Goal: Task Accomplishment & Management: Complete application form

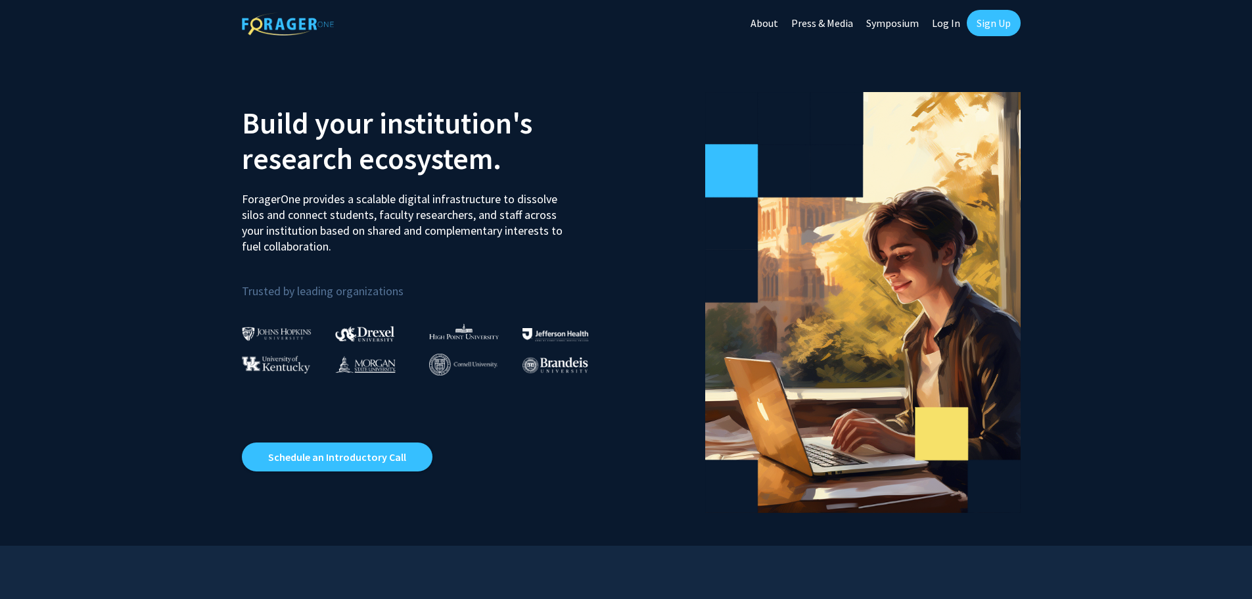
click at [999, 27] on link "Sign Up" at bounding box center [993, 23] width 54 height 26
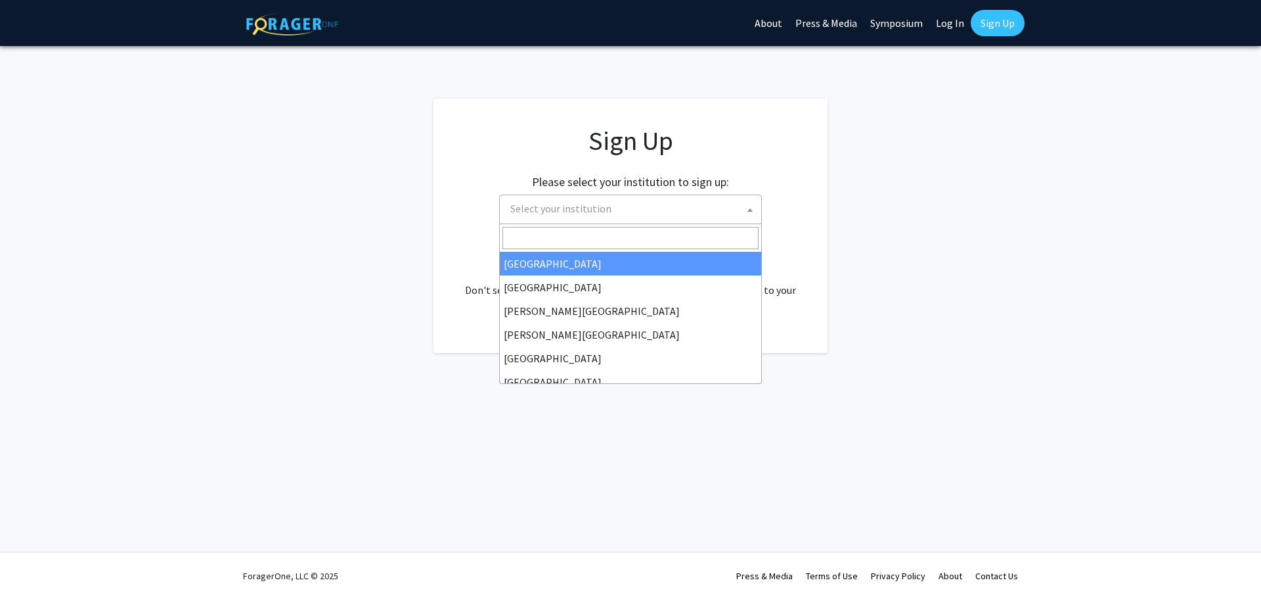
click at [723, 214] on span "Select your institution" at bounding box center [633, 208] width 256 height 27
type input "ch"
select select "5"
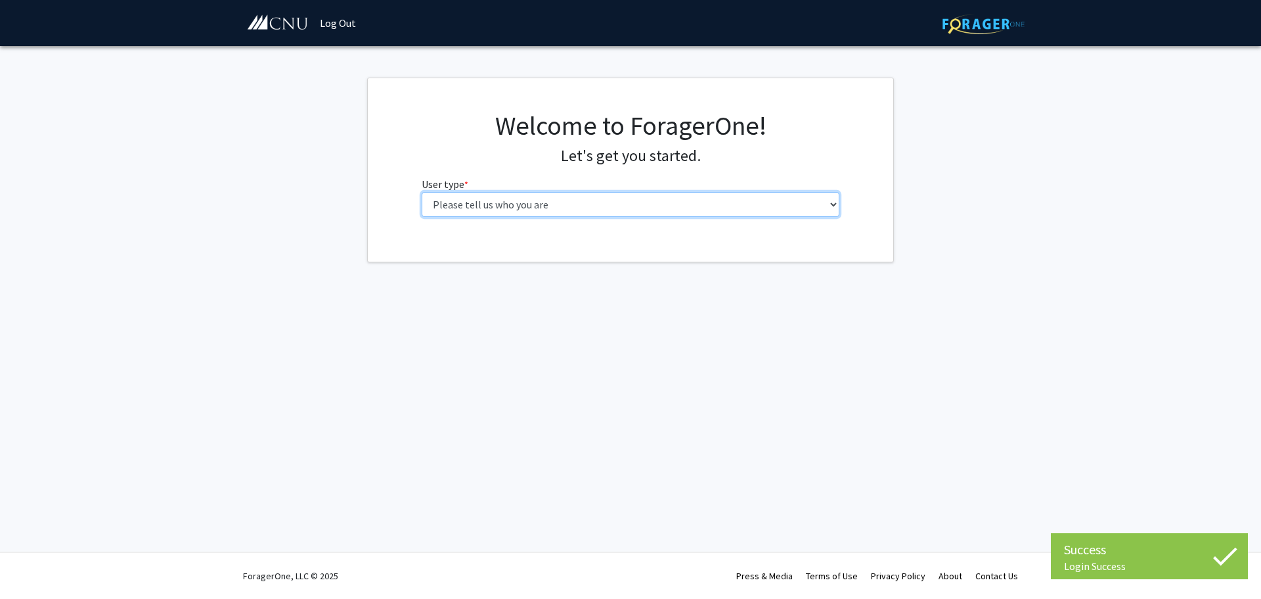
click at [687, 214] on select "Please tell us who you are Undergraduate Student Master's Student Doctoral Cand…" at bounding box center [631, 204] width 418 height 25
select select "1: undergrad"
click at [422, 192] on select "Please tell us who you are Undergraduate Student Master's Student Doctoral Cand…" at bounding box center [631, 204] width 418 height 25
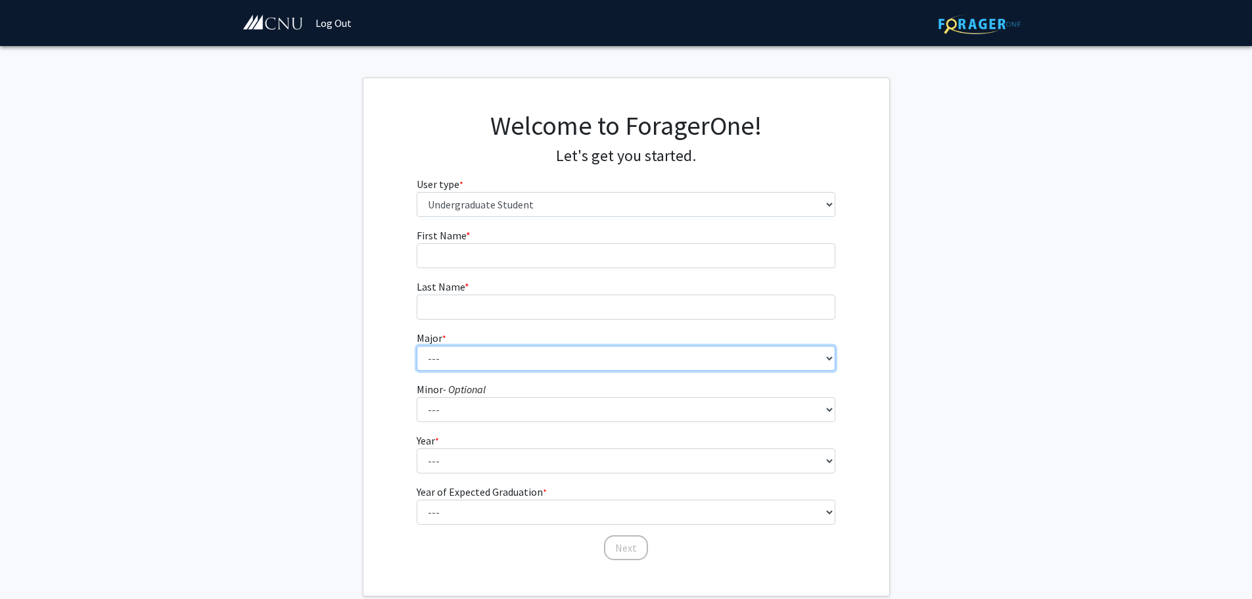
click at [569, 352] on select "--- Accounting Applied Physics Art History Biochemistry Biology Chemistry Class…" at bounding box center [626, 358] width 418 height 25
select select "26: 637"
click at [417, 346] on select "--- Accounting Applied Physics Art History Biochemistry Biology Chemistry Class…" at bounding box center [626, 358] width 418 height 25
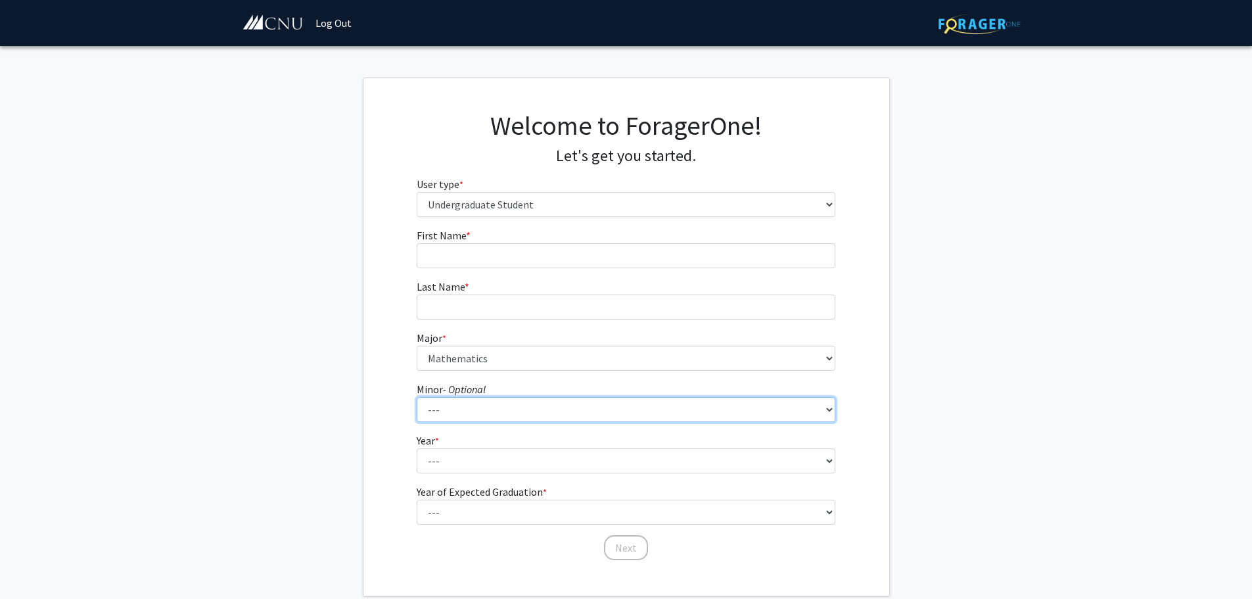
click at [490, 412] on select "--- African American Studies American Studies Anthropology Asian Studies Busine…" at bounding box center [626, 409] width 418 height 25
click at [294, 420] on fg-get-started "Welcome to ForagerOne! Let's get you started. User type * required Please tell …" at bounding box center [626, 337] width 1252 height 518
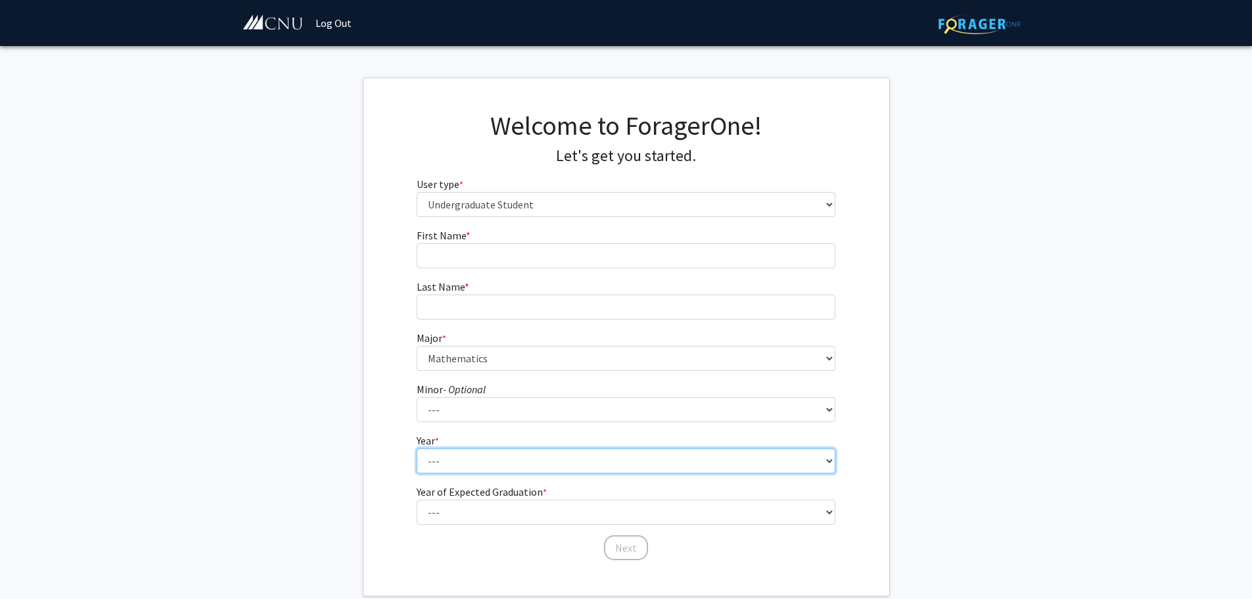
click at [488, 470] on select "--- First-year Sophomore Junior Senior Postbaccalaureate Certificate" at bounding box center [626, 460] width 418 height 25
select select "2: sophomore"
click at [417, 448] on select "--- First-year Sophomore Junior Senior Postbaccalaureate Certificate" at bounding box center [626, 460] width 418 height 25
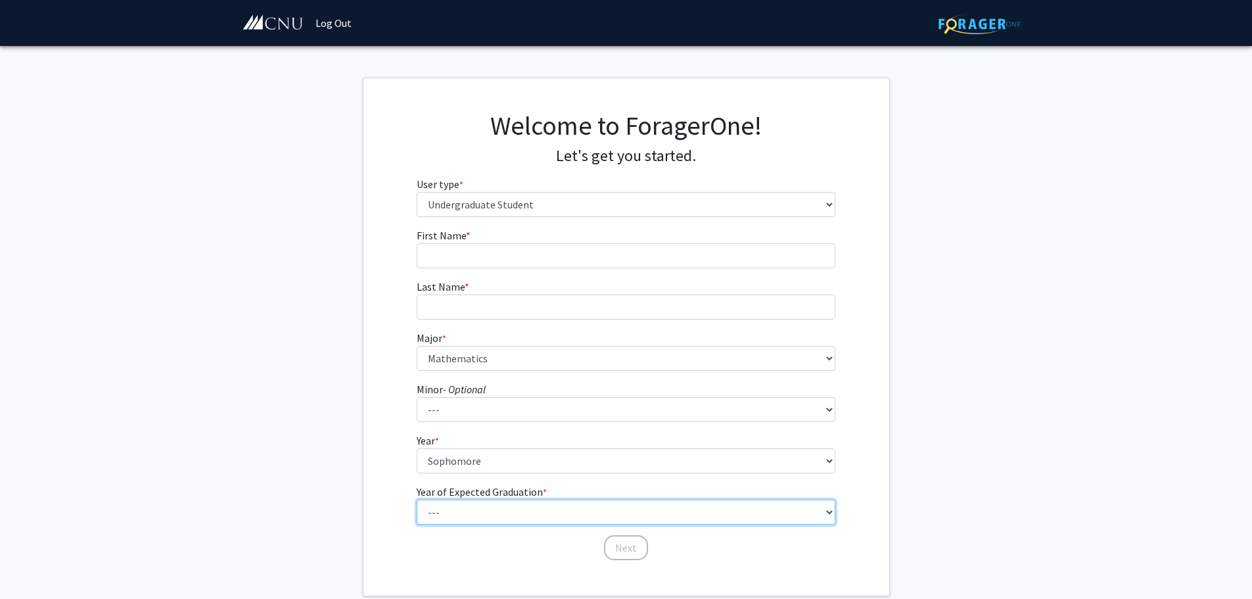
click at [481, 512] on select "--- 2025 2026 2027 2028 2029 2030 2031 2032 2033 2034" at bounding box center [626, 511] width 418 height 25
select select "4: 2028"
click at [417, 499] on select "--- 2025 2026 2027 2028 2029 2030 2031 2032 2033 2034" at bounding box center [626, 511] width 418 height 25
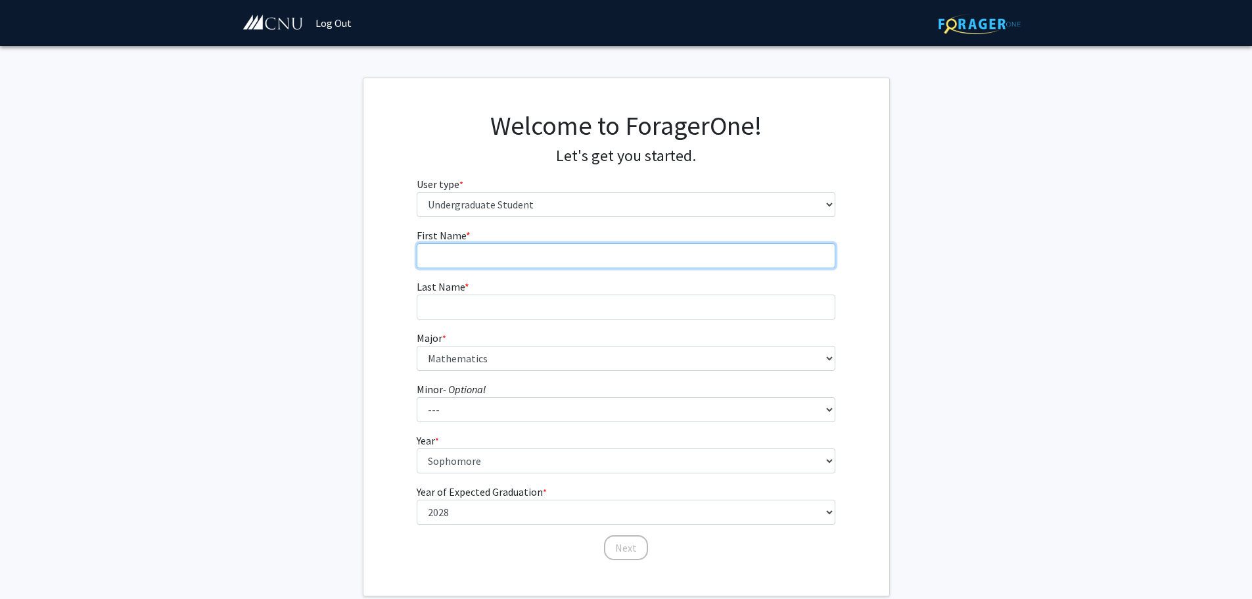
click at [531, 248] on input "First Name * required" at bounding box center [626, 255] width 418 height 25
type input "Joshua"
click at [523, 323] on form "First Name * required Joshua Last Name * required Major * required --- Accounti…" at bounding box center [626, 387] width 418 height 321
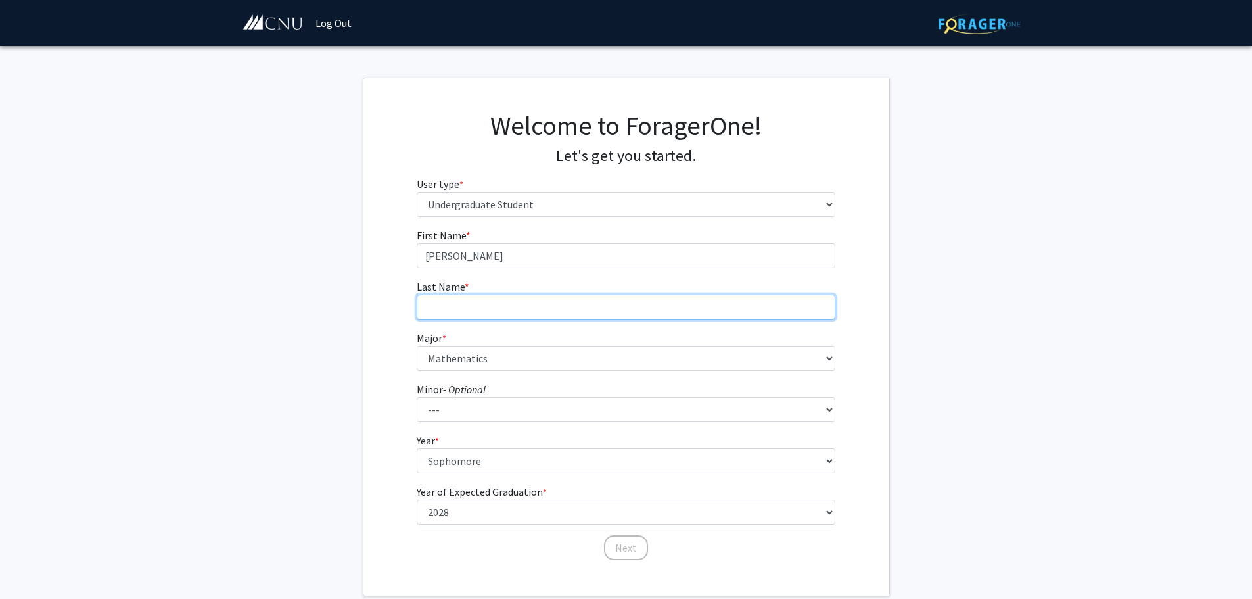
click at [521, 313] on input "Last Name * required" at bounding box center [626, 306] width 418 height 25
type input "Coleman"
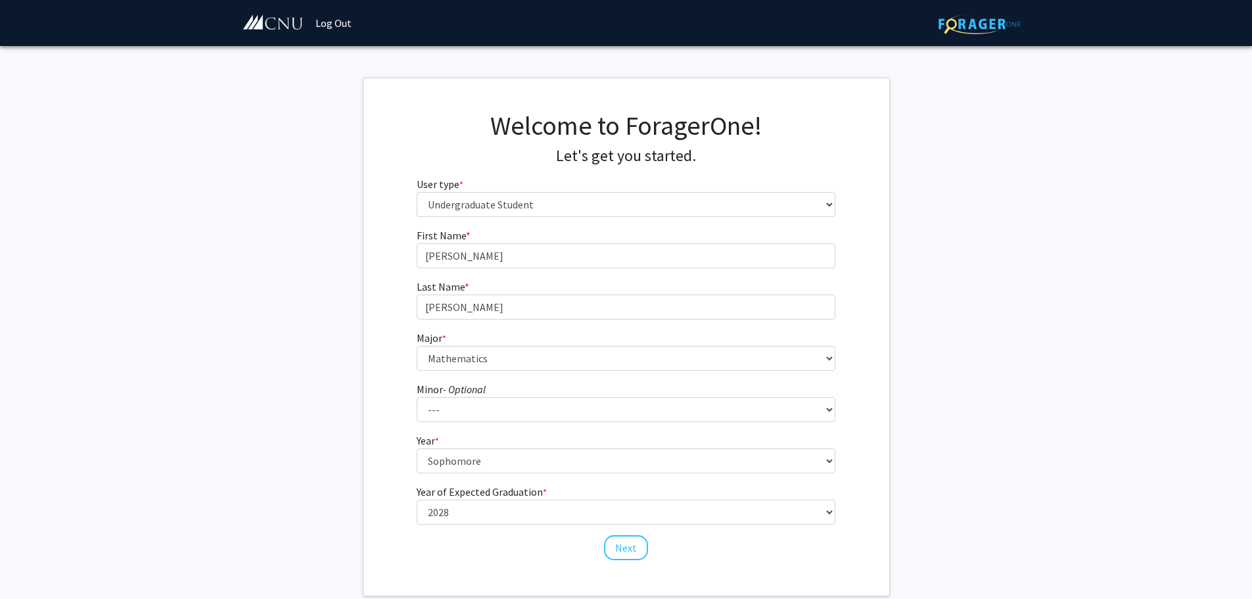
click at [392, 338] on div "First Name * required Joshua Last Name * required Coleman Major * required --- …" at bounding box center [626, 394] width 526 height 334
drag, startPoint x: 625, startPoint y: 125, endPoint x: 756, endPoint y: 131, distance: 130.9
click at [756, 131] on h1 "Welcome to ForagerOne!" at bounding box center [626, 126] width 418 height 32
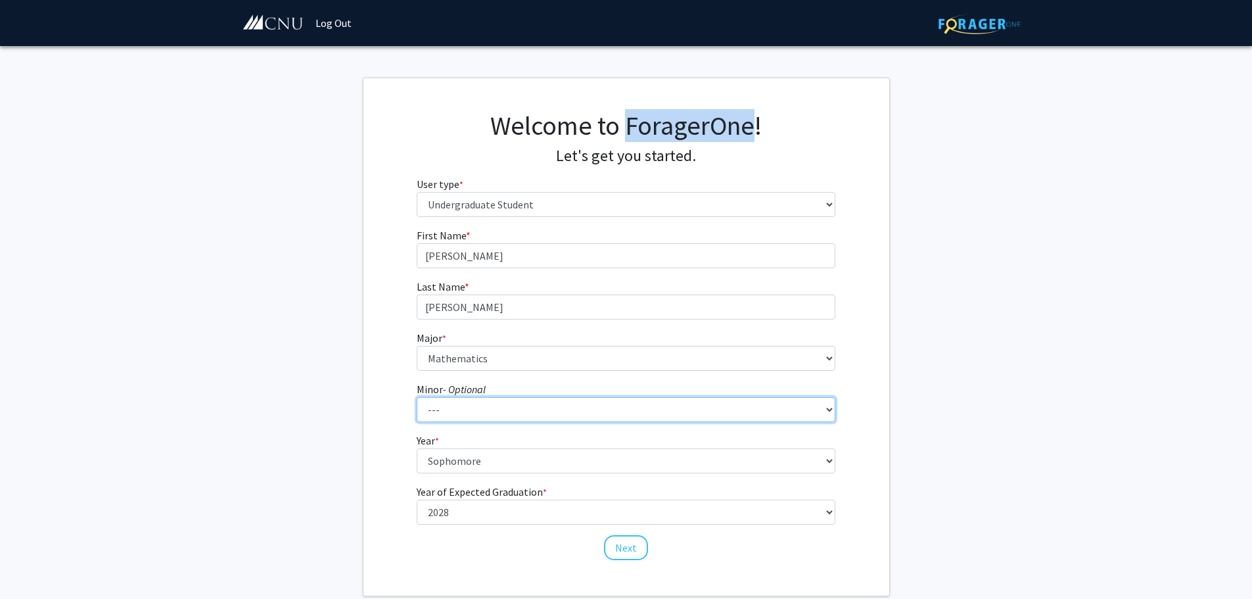
click at [591, 403] on select "--- African American Studies American Studies Anthropology Asian Studies Busine…" at bounding box center [626, 409] width 418 height 25
select select "18: 421"
click at [417, 397] on select "--- African American Studies American Studies Anthropology Asian Studies Busine…" at bounding box center [626, 409] width 418 height 25
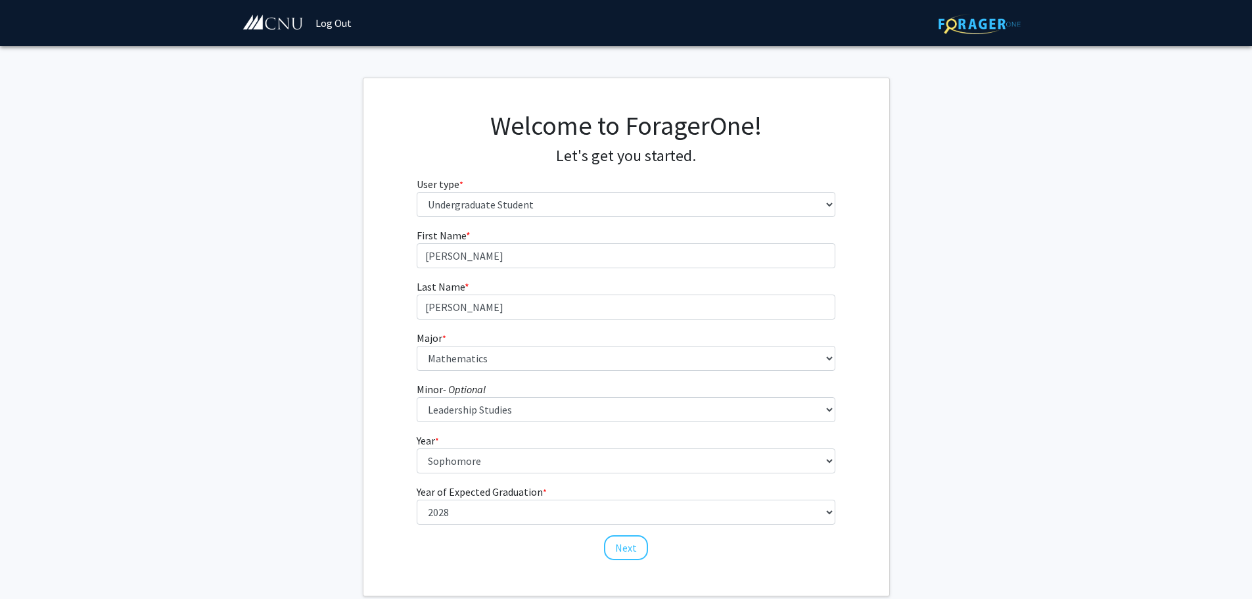
click at [400, 398] on div "First Name * required Joshua Last Name * required Coleman Major * required --- …" at bounding box center [626, 394] width 526 height 334
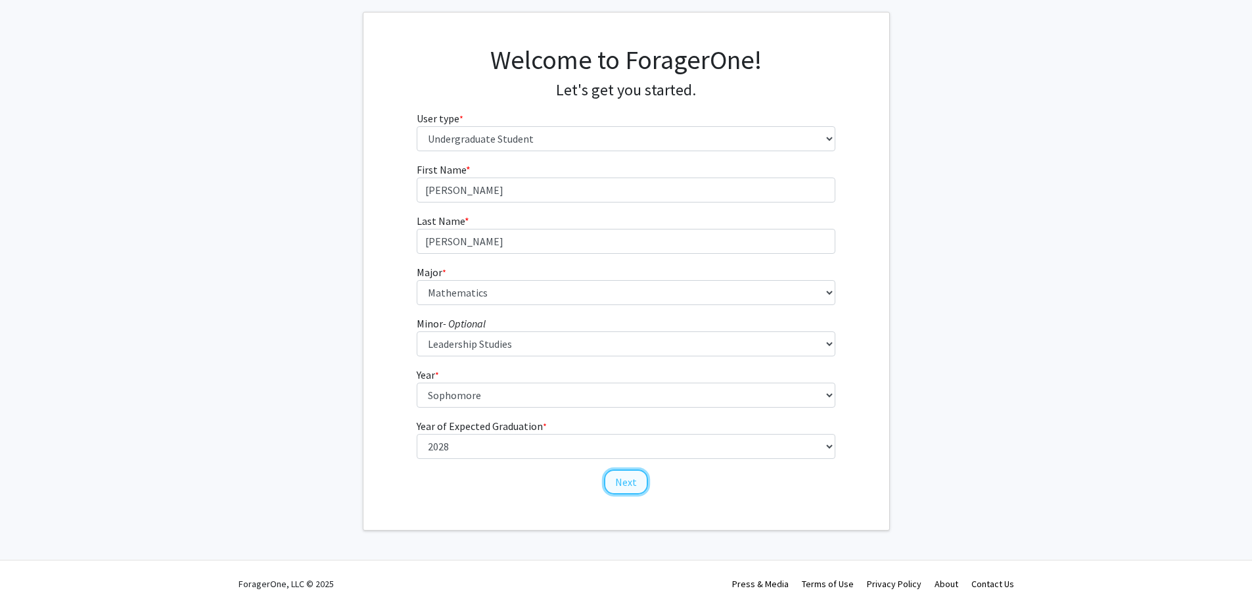
click at [621, 486] on button "Next" at bounding box center [626, 481] width 44 height 25
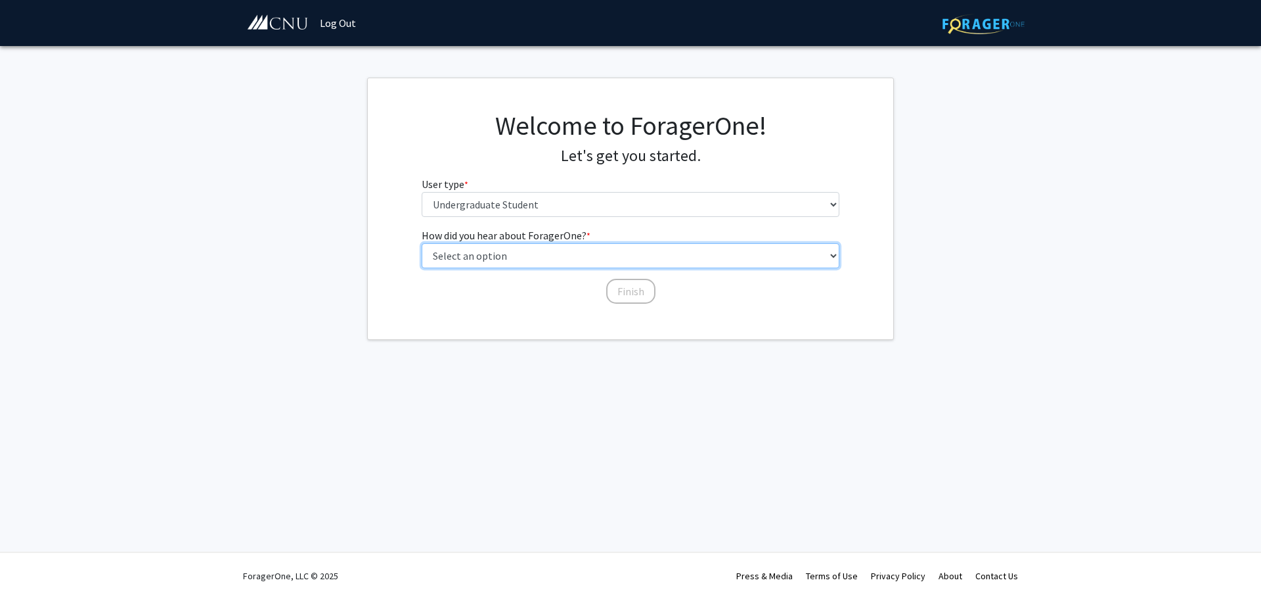
click at [591, 265] on select "Select an option Peer/student recommendation Faculty/staff recommendation Unive…" at bounding box center [631, 255] width 418 height 25
select select "4: university_email"
click at [422, 243] on select "Select an option Peer/student recommendation Faculty/staff recommendation Unive…" at bounding box center [631, 255] width 418 height 25
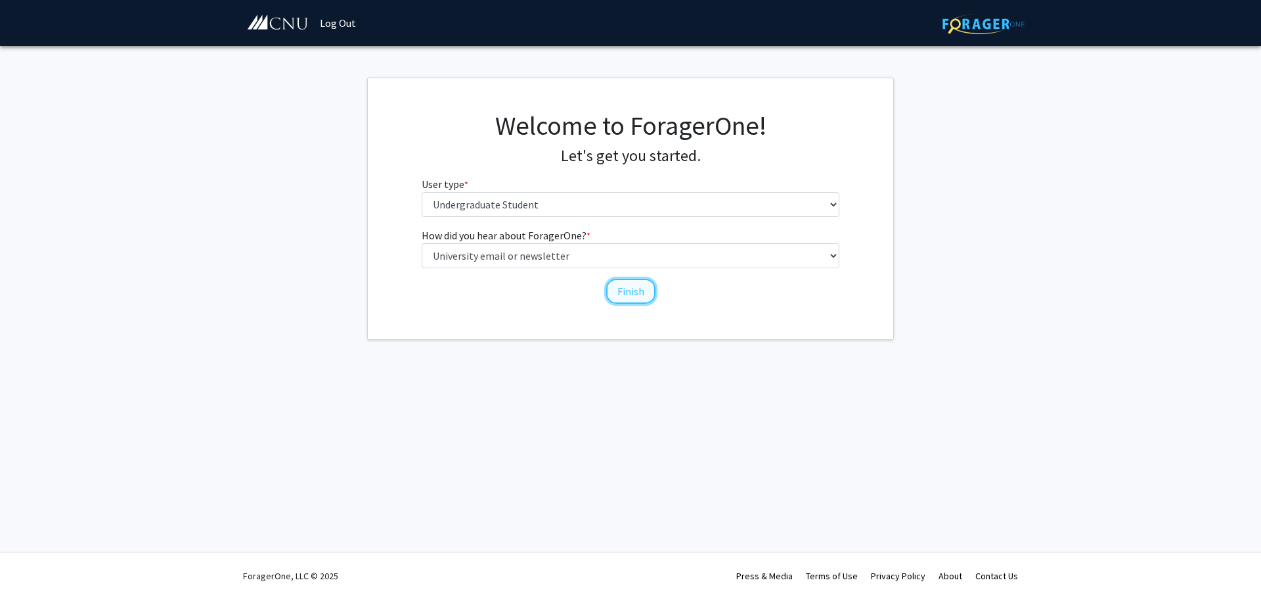
click at [635, 290] on button "Finish" at bounding box center [630, 291] width 49 height 25
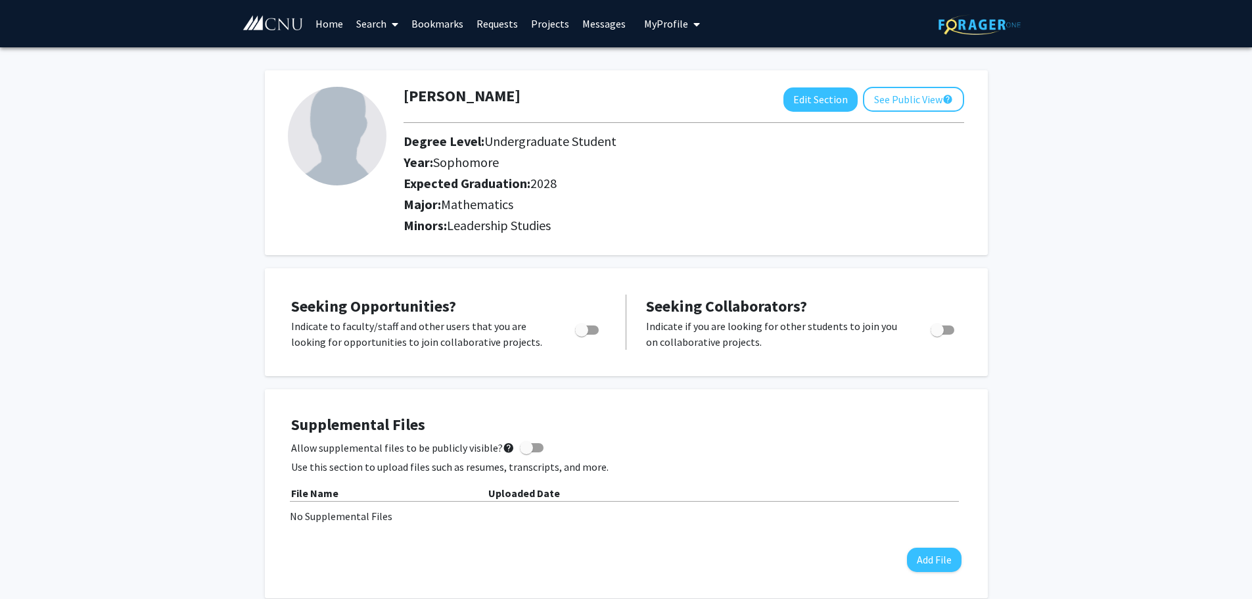
click at [394, 22] on icon at bounding box center [395, 24] width 7 height 11
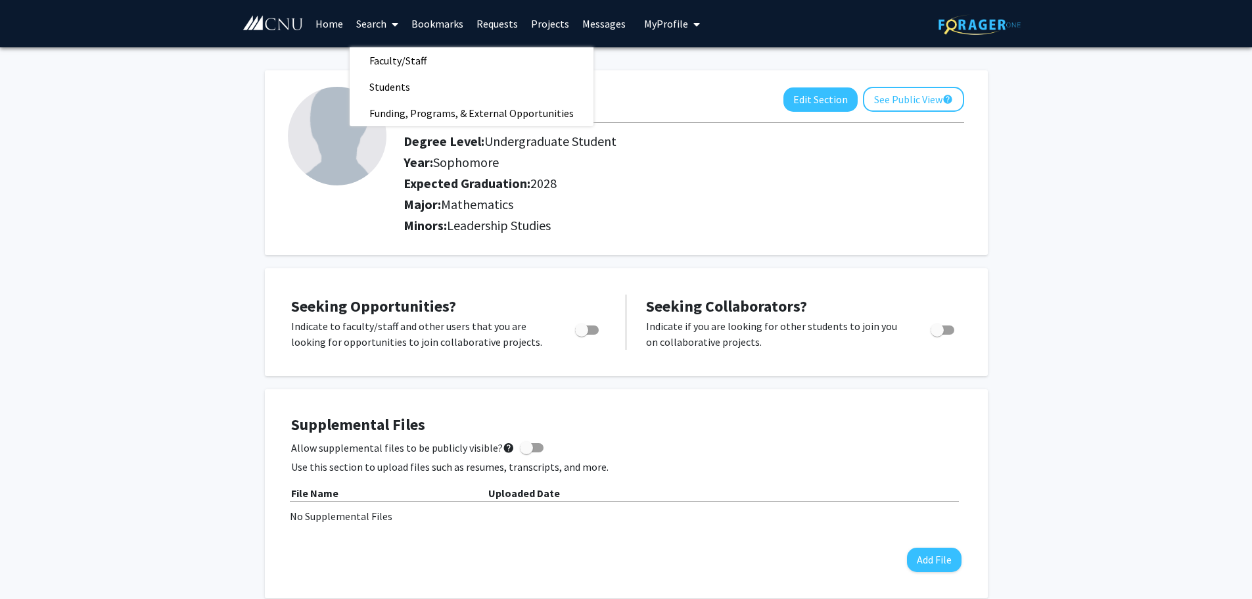
click at [683, 169] on h2 "Year: Sophomore" at bounding box center [653, 162] width 501 height 16
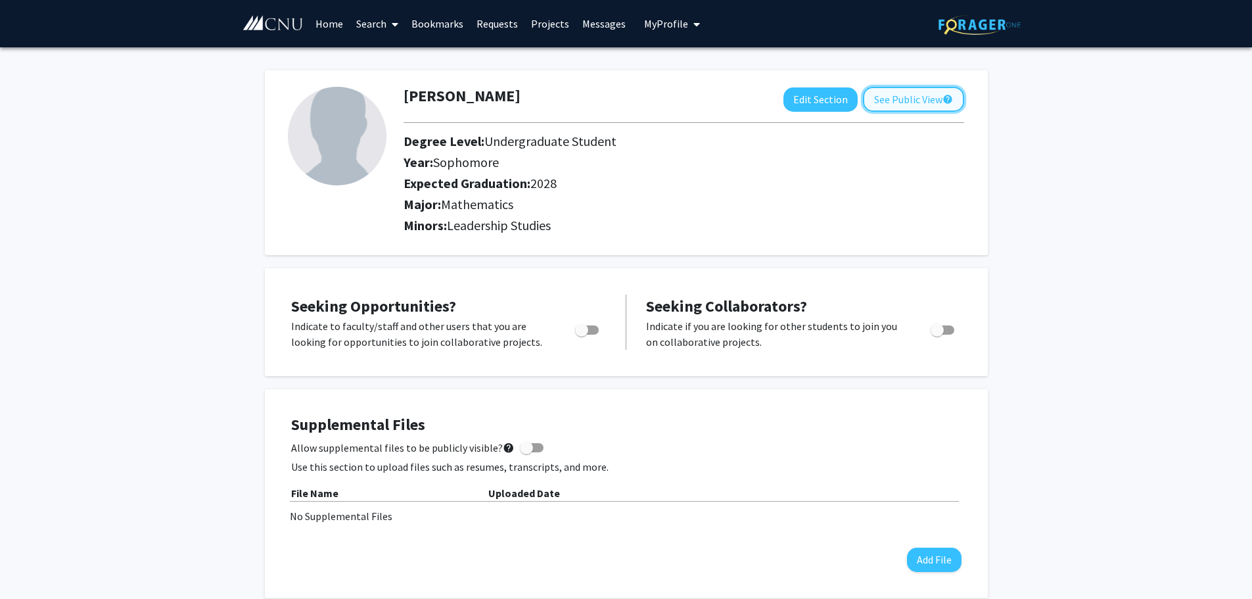
click at [920, 103] on button "See Public View help" at bounding box center [913, 99] width 101 height 25
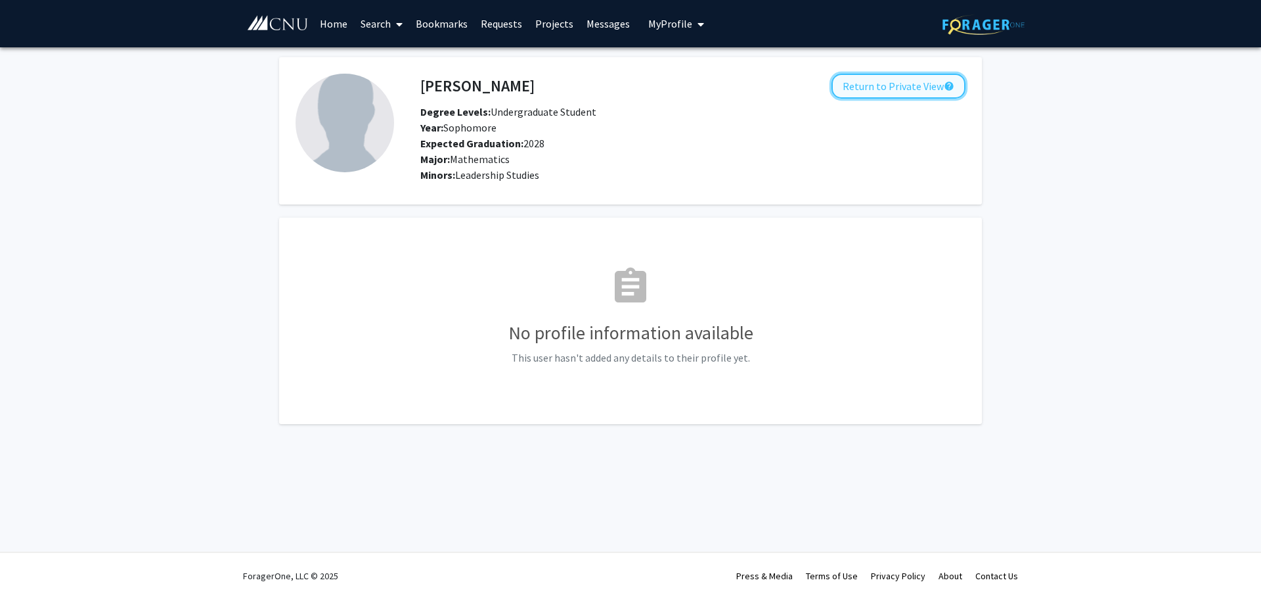
click at [918, 84] on button "Return to Private View help" at bounding box center [899, 86] width 134 height 25
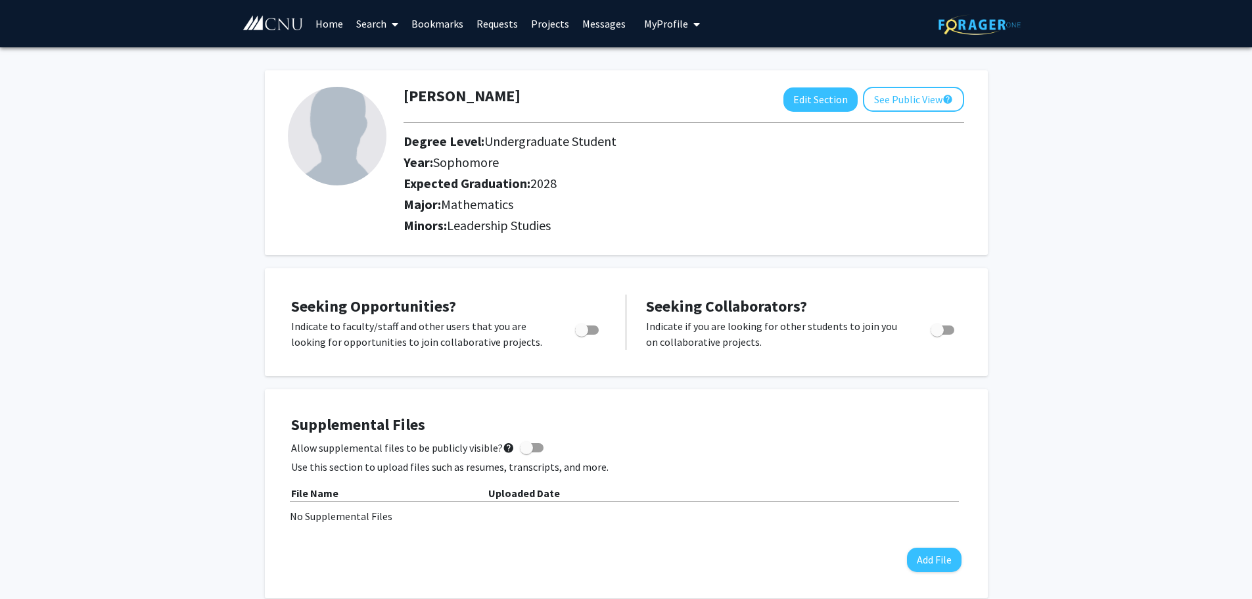
click at [674, 22] on span "My Profile" at bounding box center [666, 23] width 44 height 13
click at [541, 27] on link "Projects" at bounding box center [549, 24] width 51 height 46
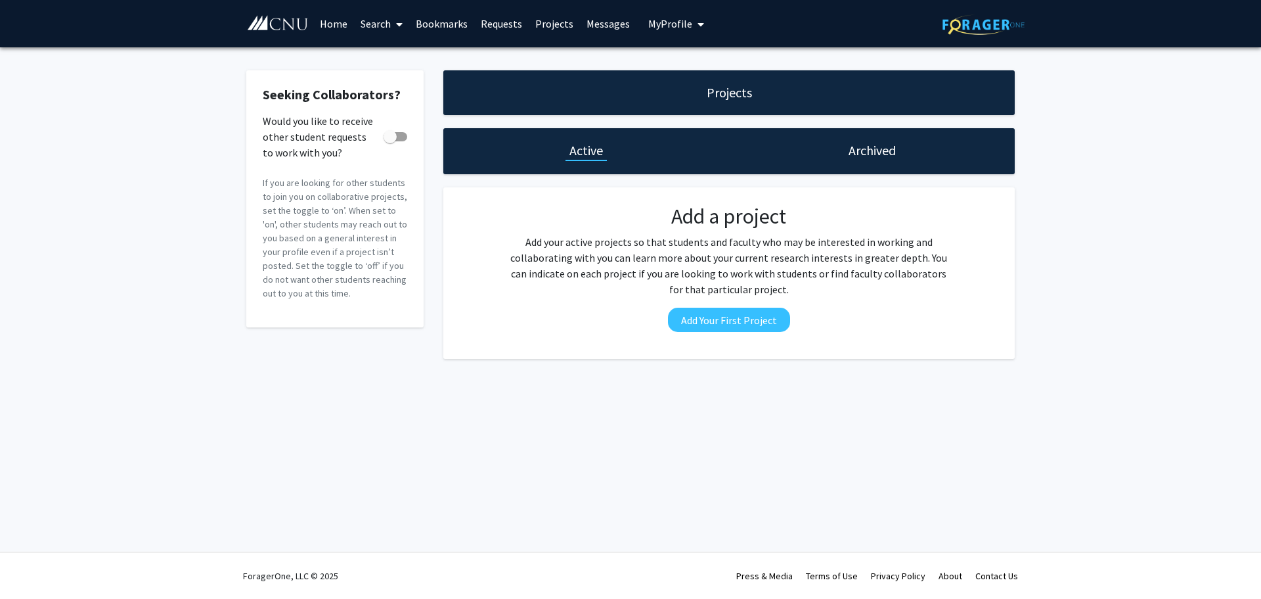
click at [386, 15] on link "Search" at bounding box center [381, 24] width 55 height 46
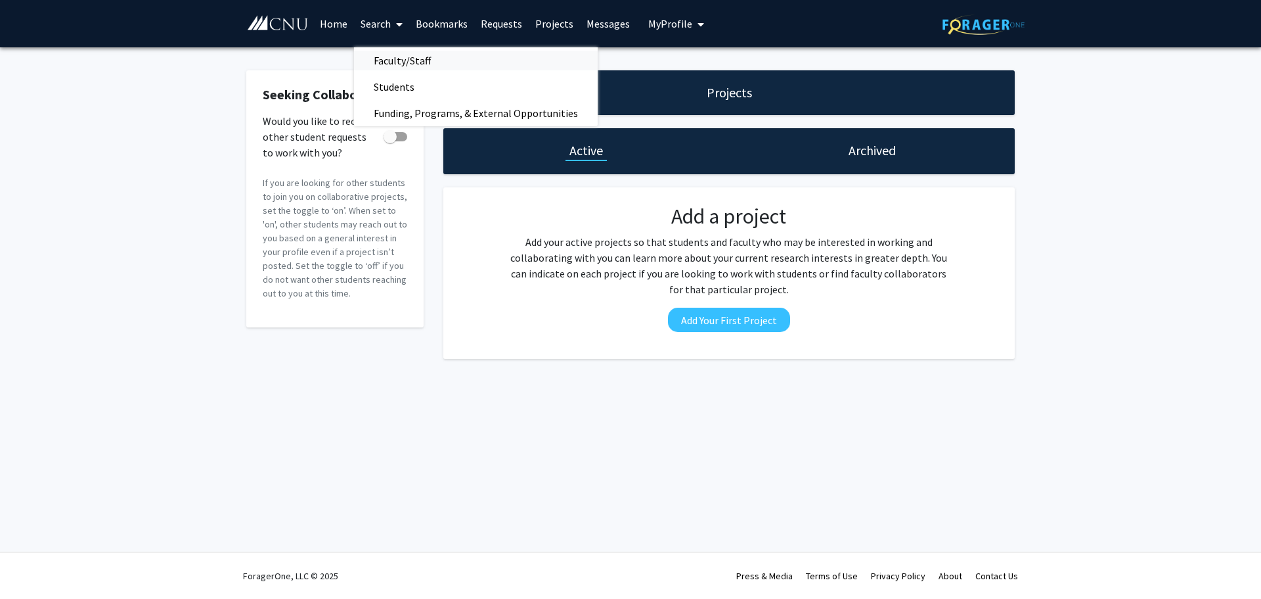
click at [403, 60] on span "Faculty/Staff" at bounding box center [402, 60] width 97 height 26
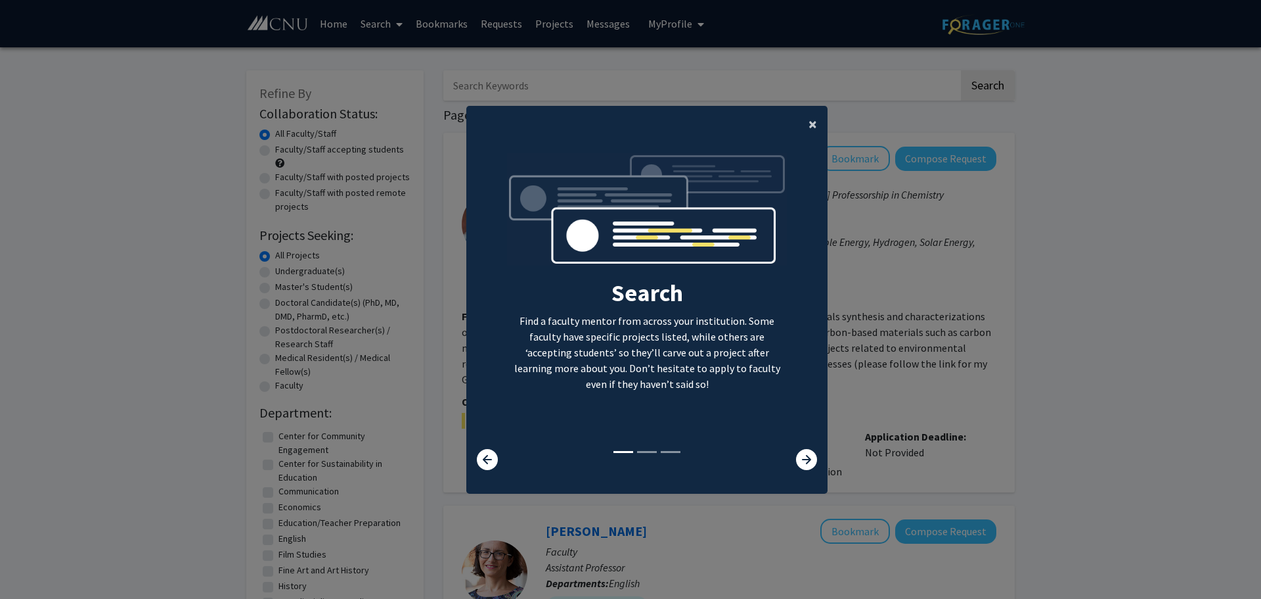
click at [802, 129] on button "×" at bounding box center [813, 124] width 30 height 37
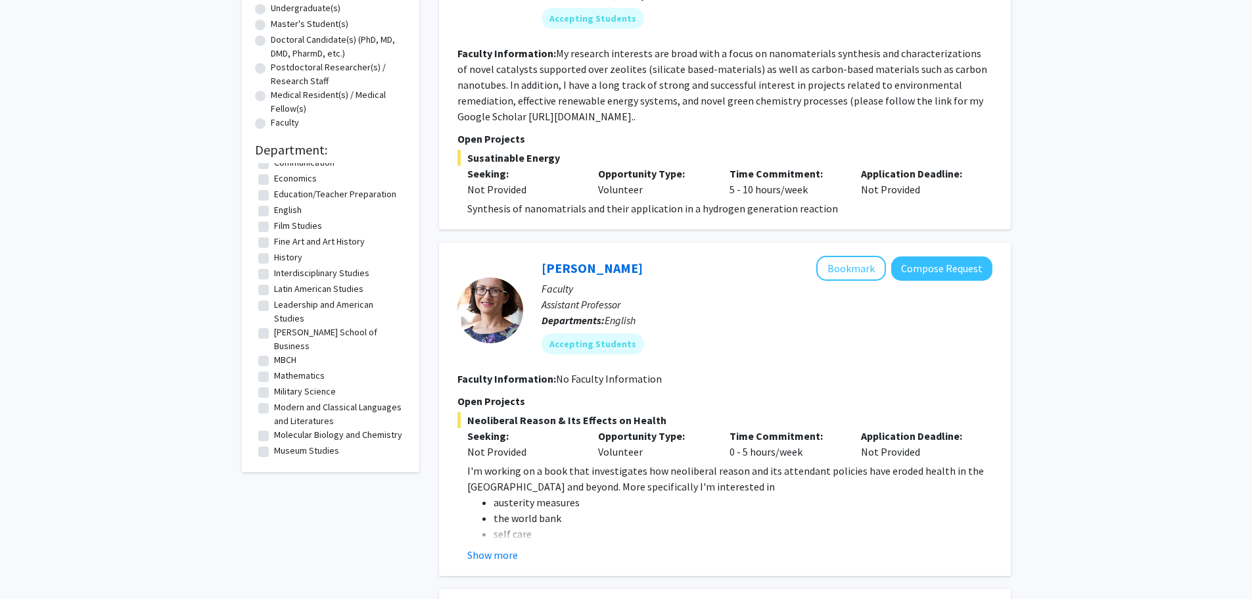
scroll to position [131, 0]
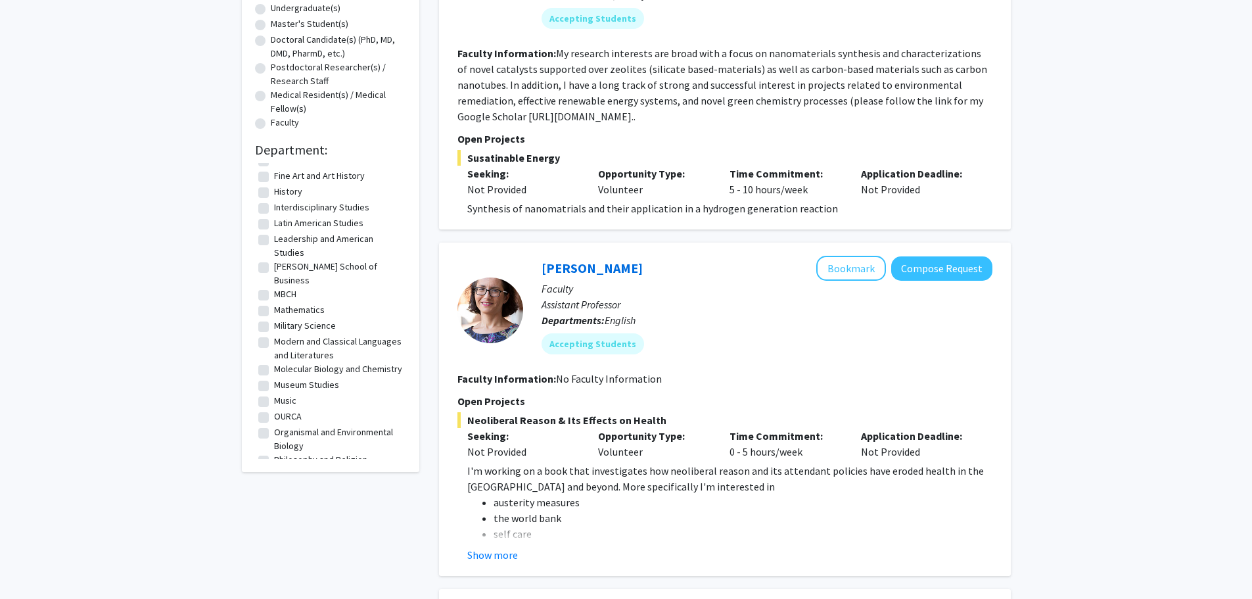
click at [309, 238] on label "Leadership and American Studies" at bounding box center [338, 246] width 129 height 28
click at [282, 238] on input "Leadership and American Studies" at bounding box center [278, 236] width 9 height 9
checkbox input "true"
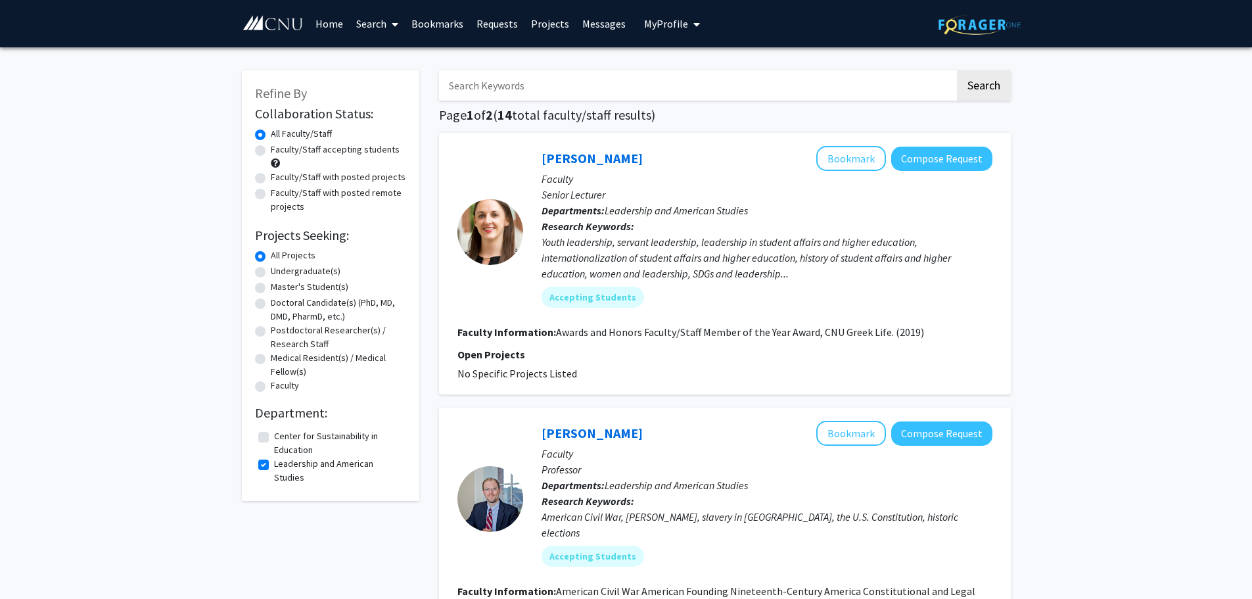
click at [271, 273] on label "Undergraduate(s)" at bounding box center [306, 271] width 70 height 14
click at [271, 273] on input "Undergraduate(s)" at bounding box center [275, 268] width 9 height 9
radio input "true"
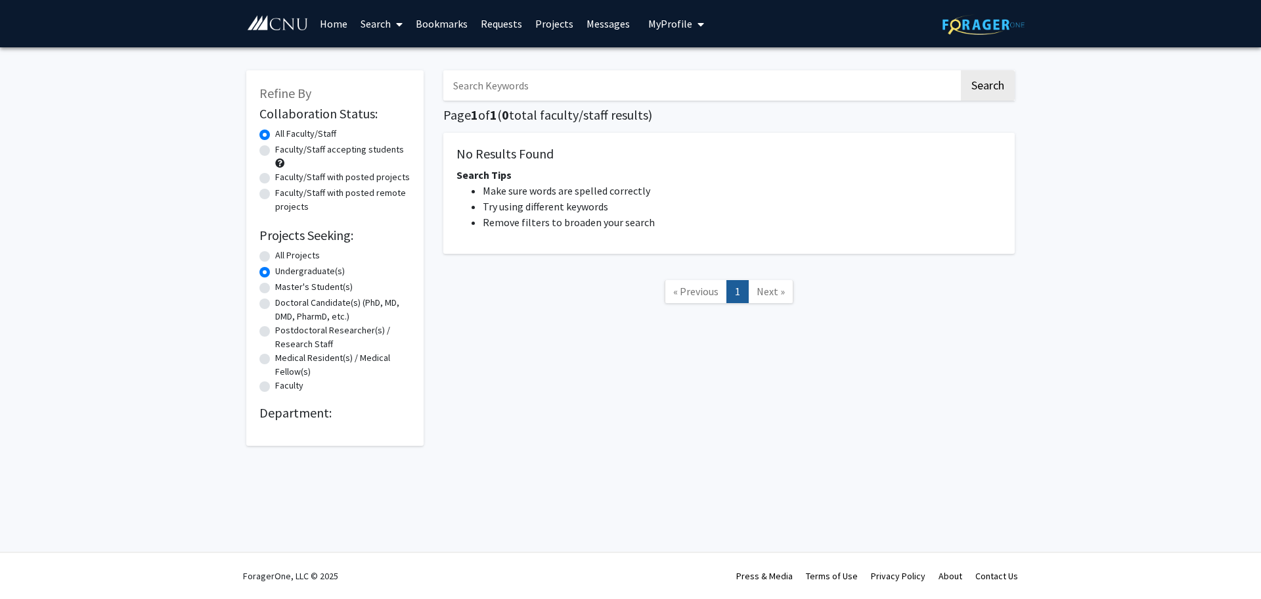
click at [275, 254] on label "All Projects" at bounding box center [297, 255] width 45 height 14
click at [275, 254] on input "All Projects" at bounding box center [279, 252] width 9 height 9
radio input "true"
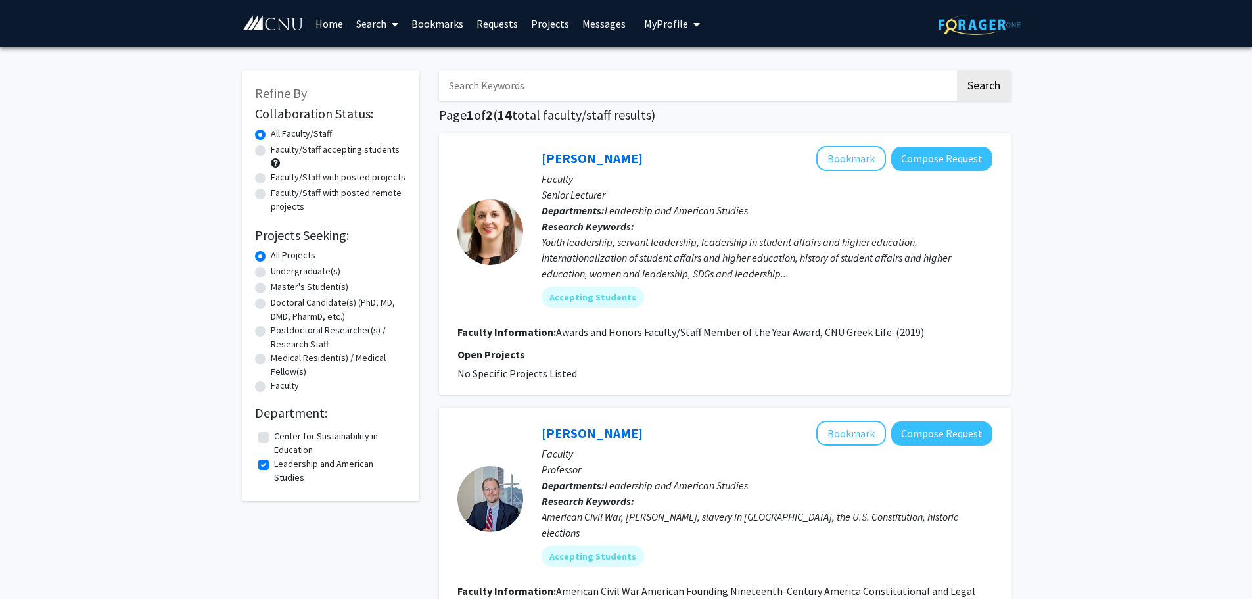
click at [369, 30] on link "Search" at bounding box center [377, 24] width 55 height 46
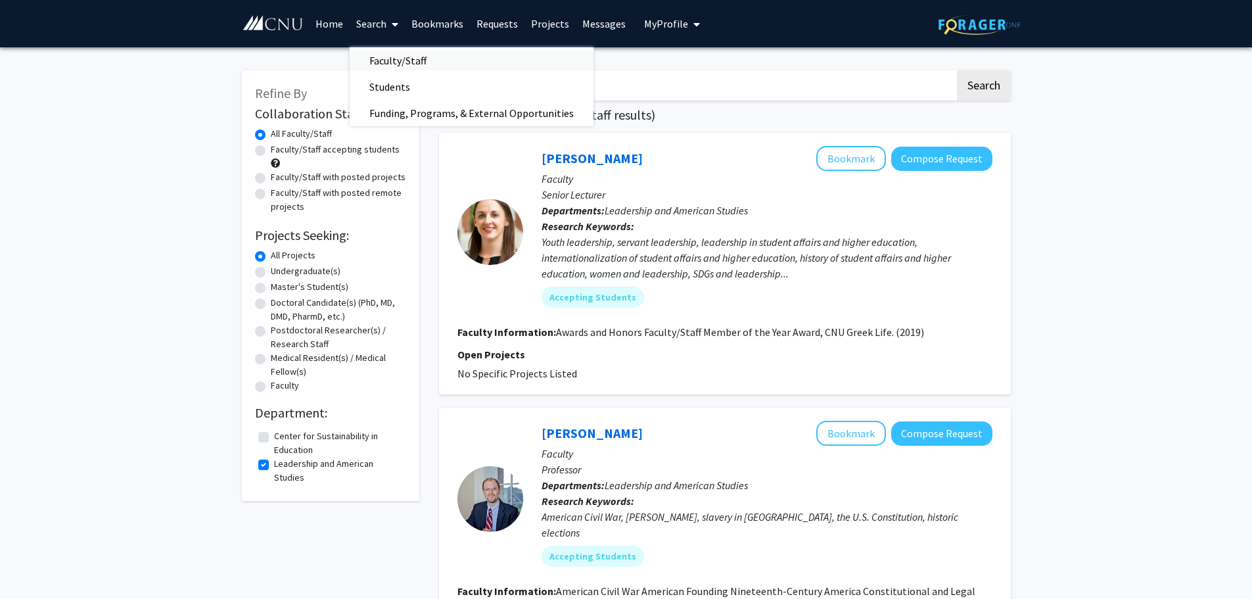
click at [380, 58] on span "Faculty/Staff" at bounding box center [398, 60] width 97 height 26
checkbox input "false"
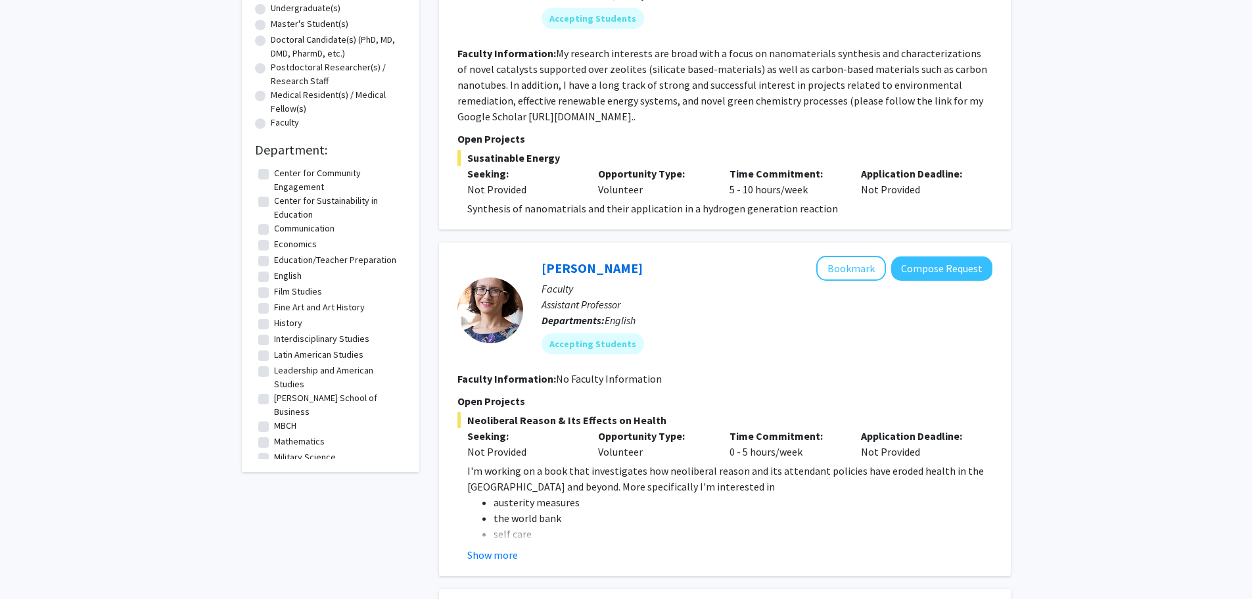
scroll to position [131, 0]
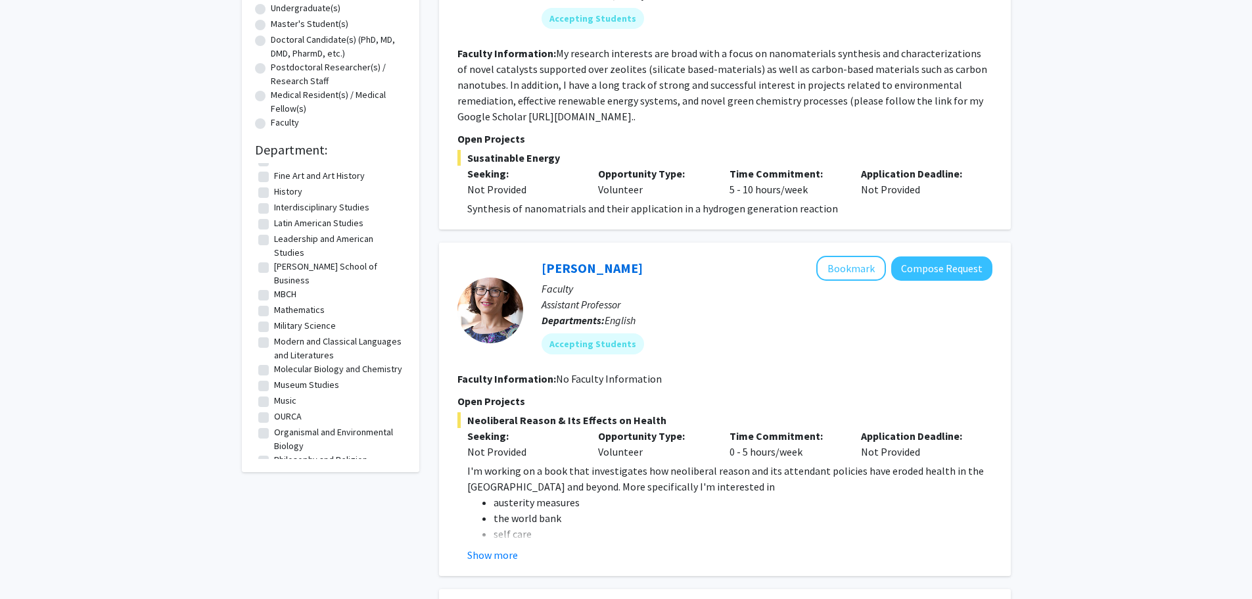
click at [293, 303] on label "Mathematics" at bounding box center [299, 310] width 51 height 14
click at [282, 303] on input "Mathematics" at bounding box center [278, 307] width 9 height 9
checkbox input "true"
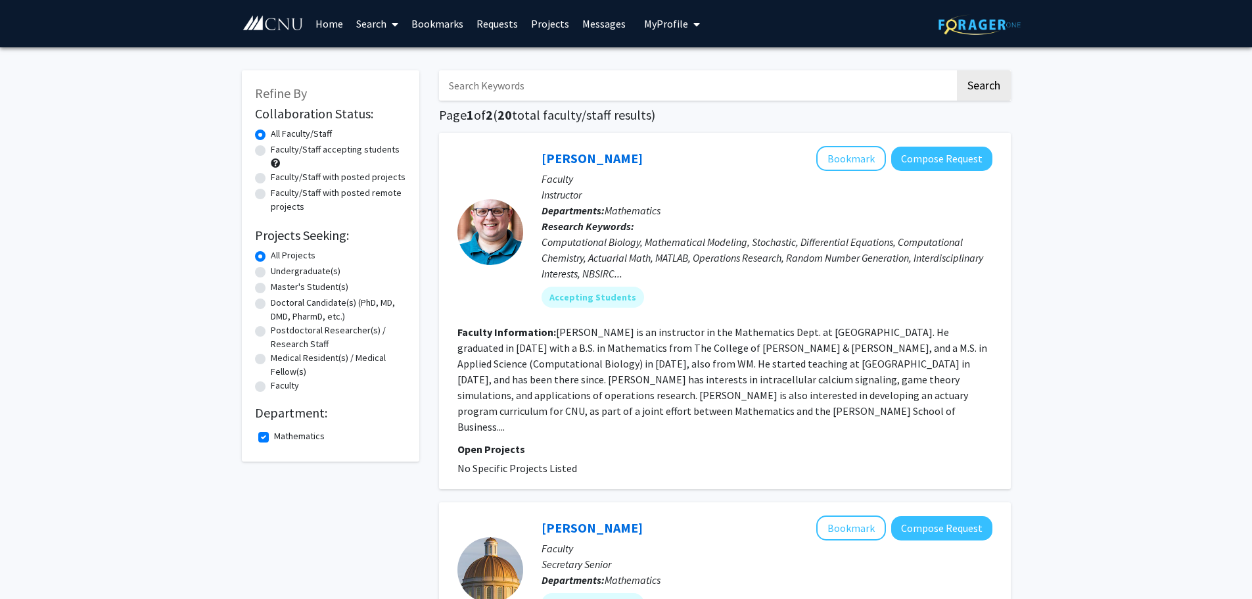
click at [321, 174] on label "Faculty/Staff with posted projects" at bounding box center [338, 177] width 135 height 14
click at [279, 174] on input "Faculty/Staff with posted projects" at bounding box center [275, 174] width 9 height 9
radio input "true"
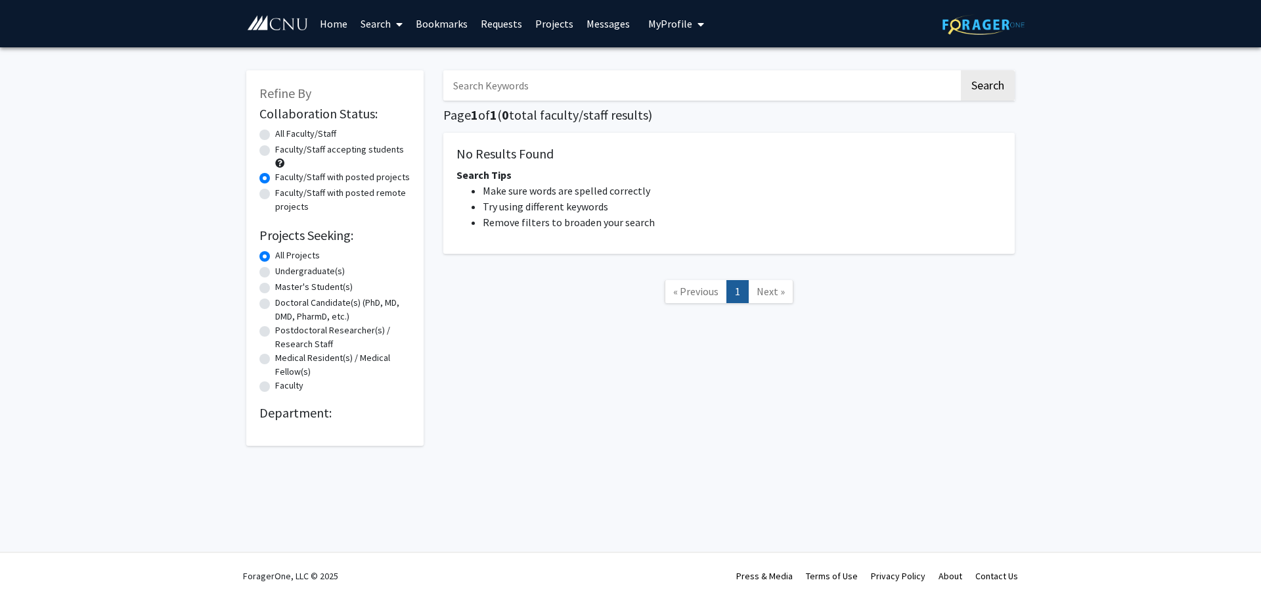
click at [341, 152] on label "Faculty/Staff accepting students" at bounding box center [339, 150] width 129 height 14
click at [284, 151] on input "Faculty/Staff accepting students" at bounding box center [279, 147] width 9 height 9
radio input "true"
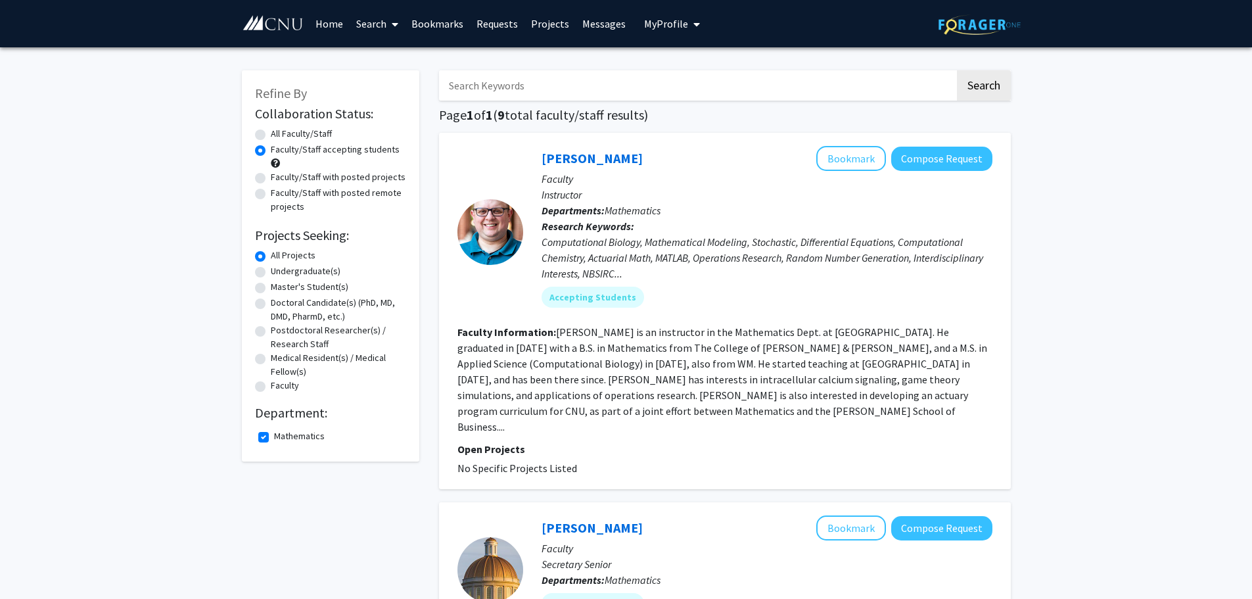
click at [346, 190] on label "Faculty/Staff with posted remote projects" at bounding box center [338, 200] width 135 height 28
click at [279, 190] on input "Faculty/Staff with posted remote projects" at bounding box center [275, 190] width 9 height 9
radio input "true"
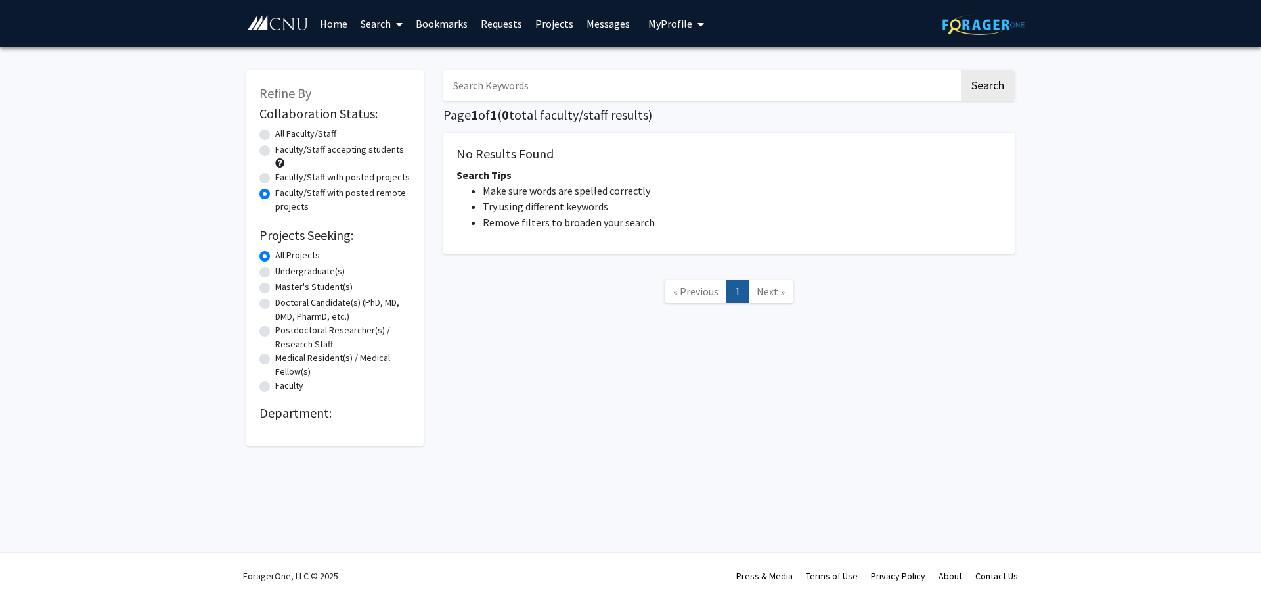
click at [338, 152] on label "Faculty/Staff accepting students" at bounding box center [339, 150] width 129 height 14
click at [284, 151] on input "Faculty/Staff accepting students" at bounding box center [279, 147] width 9 height 9
radio input "true"
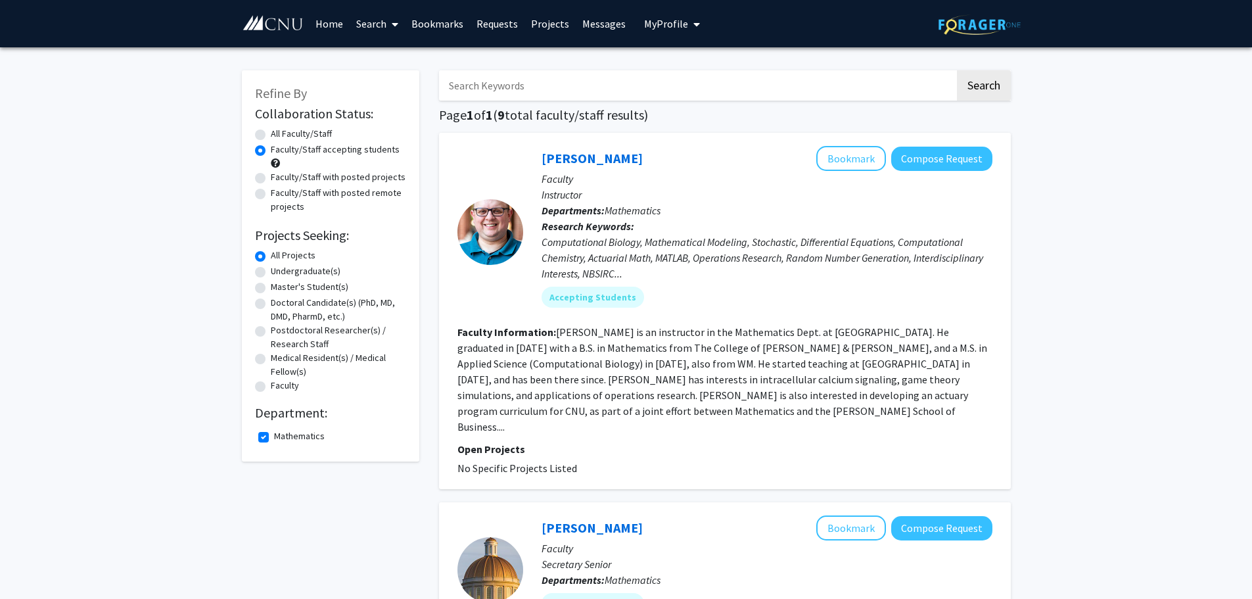
click at [295, 271] on label "Undergraduate(s)" at bounding box center [306, 271] width 70 height 14
click at [279, 271] on input "Undergraduate(s)" at bounding box center [275, 268] width 9 height 9
radio input "true"
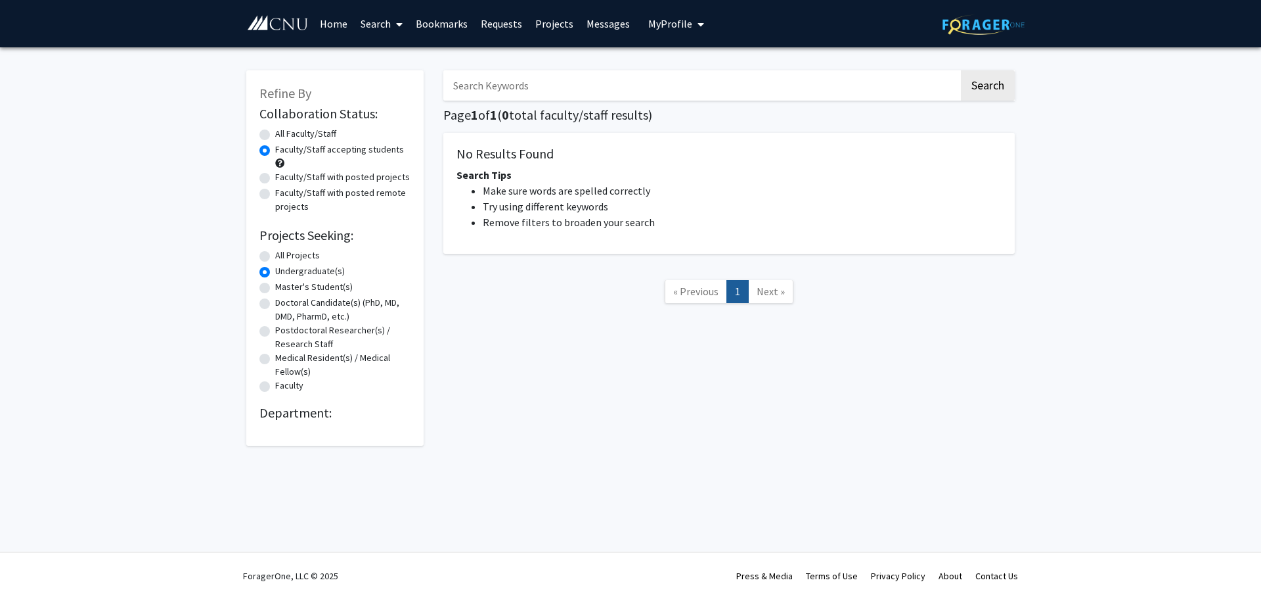
click at [295, 271] on label "Undergraduate(s)" at bounding box center [310, 271] width 70 height 14
click at [284, 271] on input "Undergraduate(s)" at bounding box center [279, 268] width 9 height 9
click at [292, 261] on label "All Projects" at bounding box center [297, 255] width 45 height 14
click at [284, 257] on input "All Projects" at bounding box center [279, 252] width 9 height 9
radio input "true"
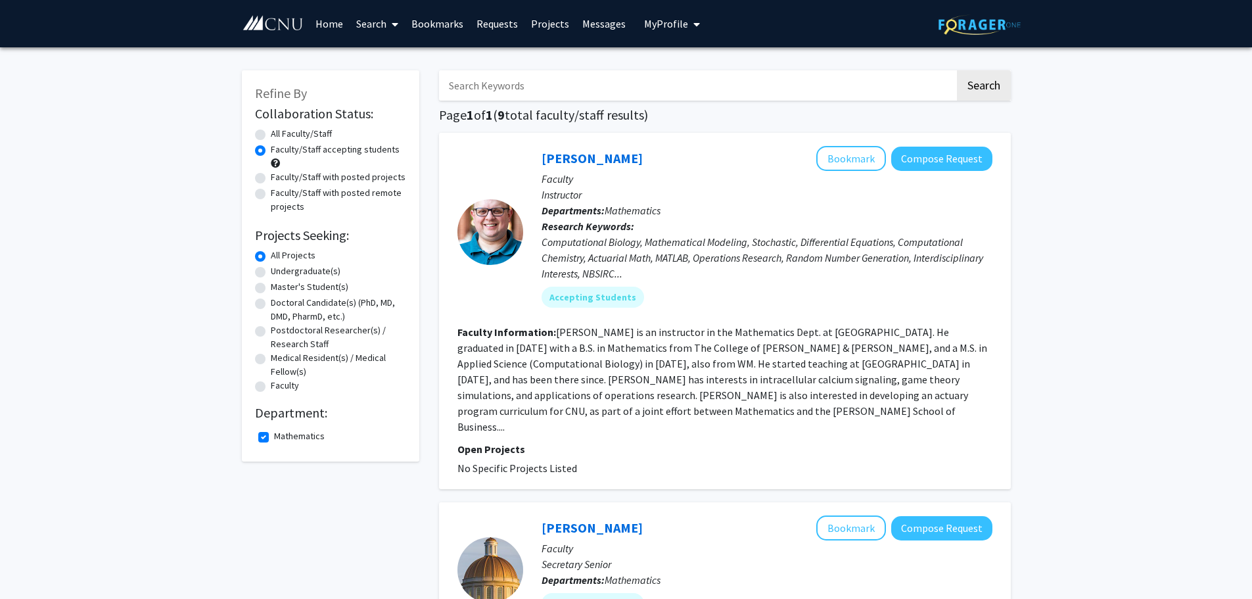
click at [369, 29] on link "Search" at bounding box center [377, 24] width 55 height 46
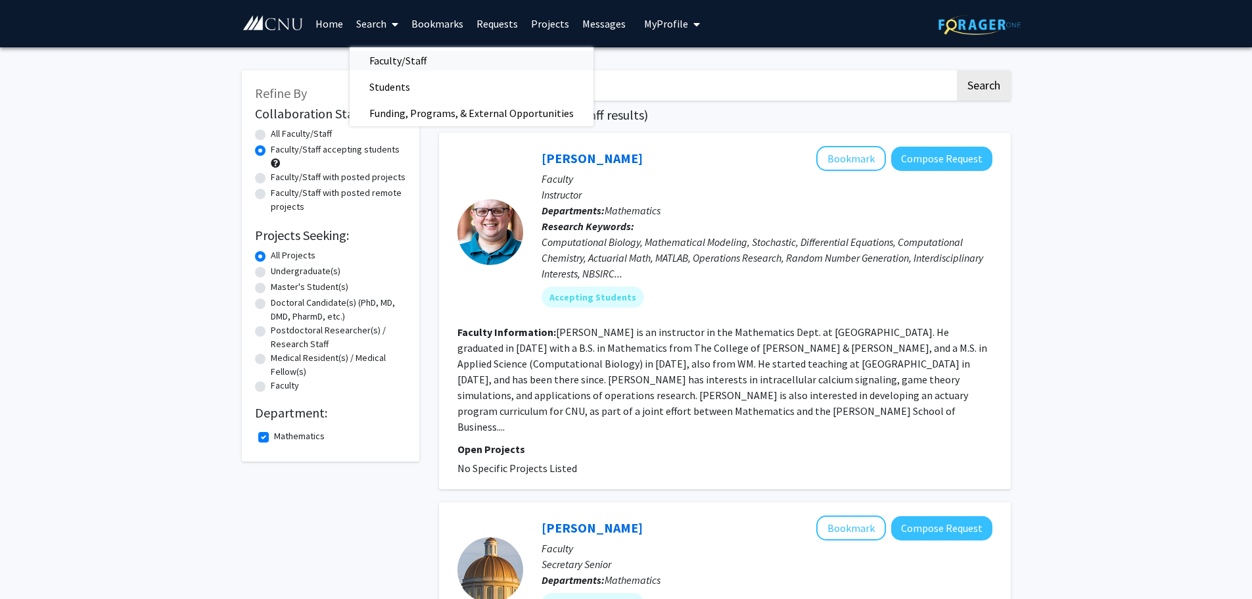
click at [384, 57] on span "Faculty/Staff" at bounding box center [398, 60] width 97 height 26
radio input "true"
checkbox input "false"
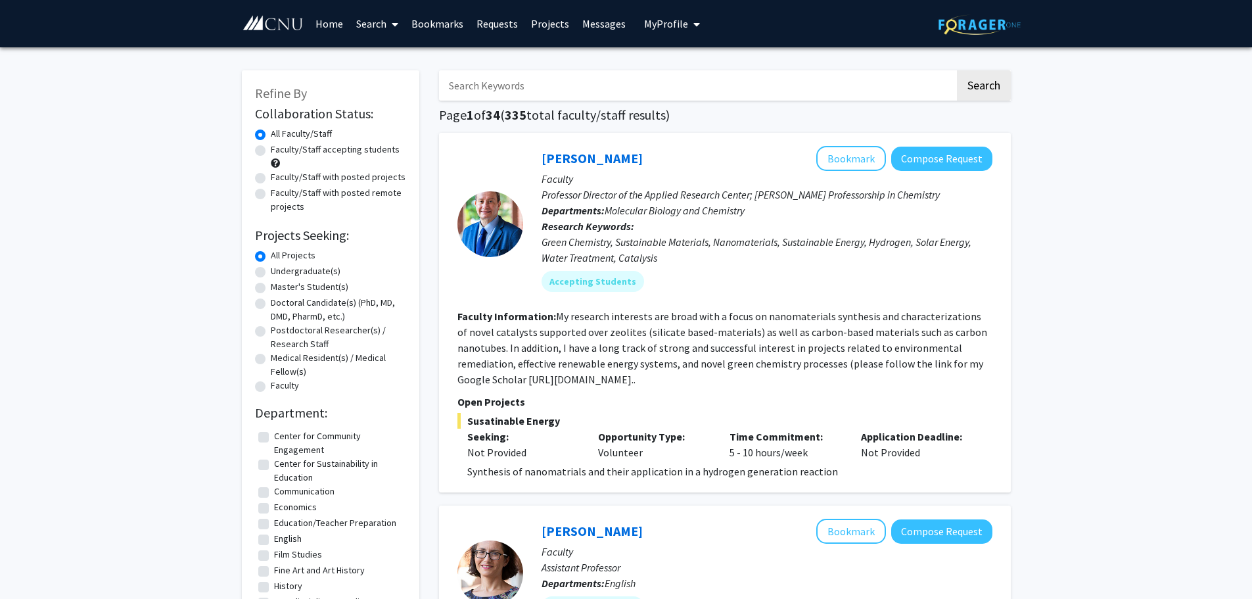
scroll to position [197, 0]
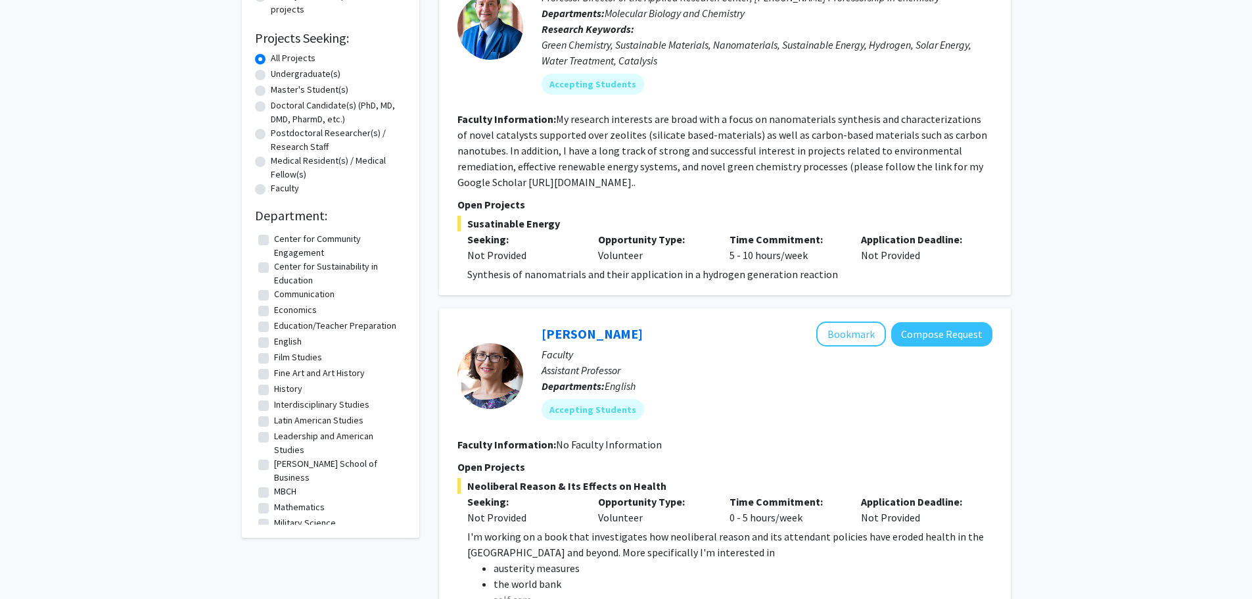
click at [307, 439] on label "Leadership and American Studies" at bounding box center [338, 443] width 129 height 28
click at [282, 438] on input "Leadership and American Studies" at bounding box center [278, 433] width 9 height 9
checkbox input "true"
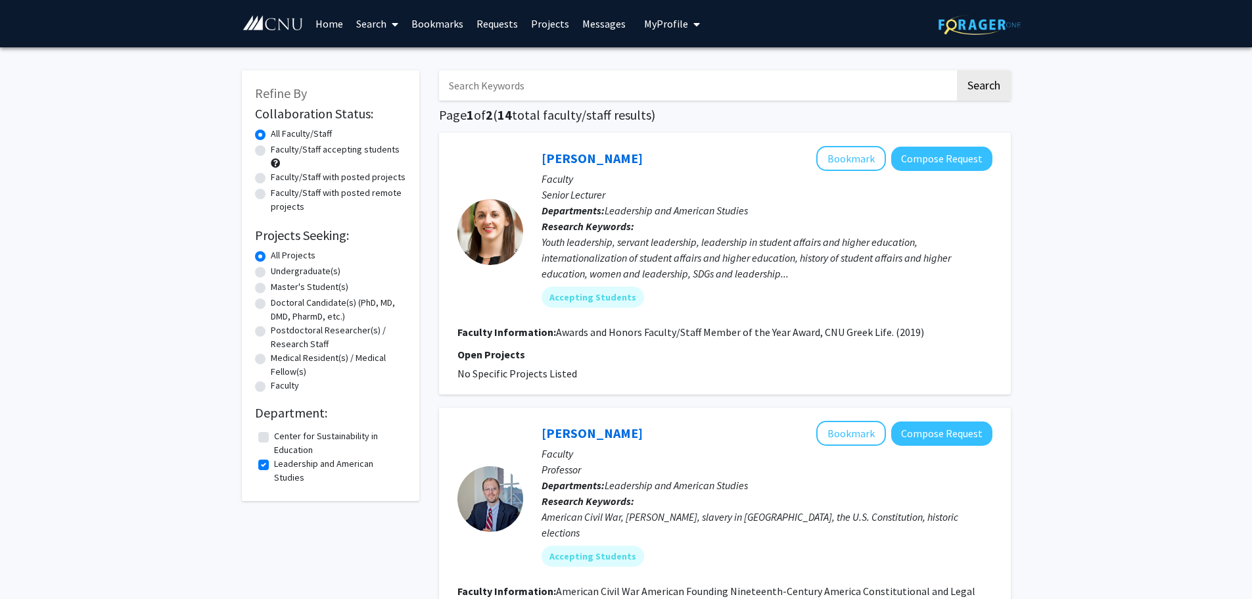
click at [309, 177] on label "Faculty/Staff with posted projects" at bounding box center [338, 177] width 135 height 14
click at [279, 177] on input "Faculty/Staff with posted projects" at bounding box center [275, 174] width 9 height 9
radio input "true"
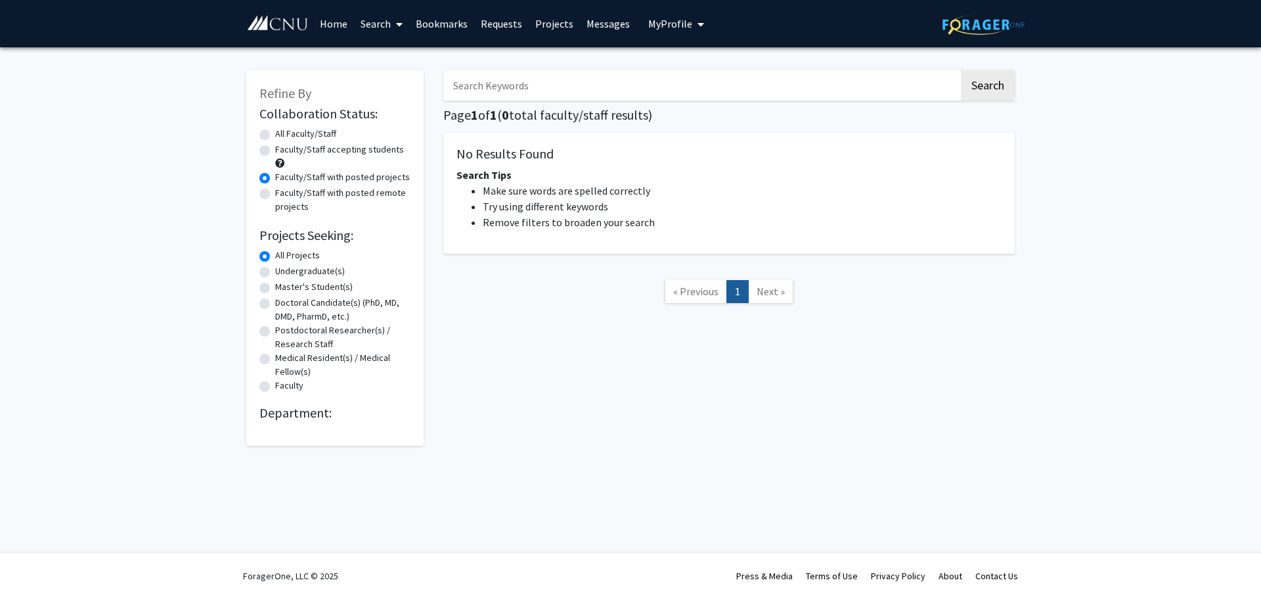
click at [308, 135] on label "All Faculty/Staff" at bounding box center [305, 134] width 61 height 14
click at [284, 135] on input "All Faculty/Staff" at bounding box center [279, 131] width 9 height 9
radio input "true"
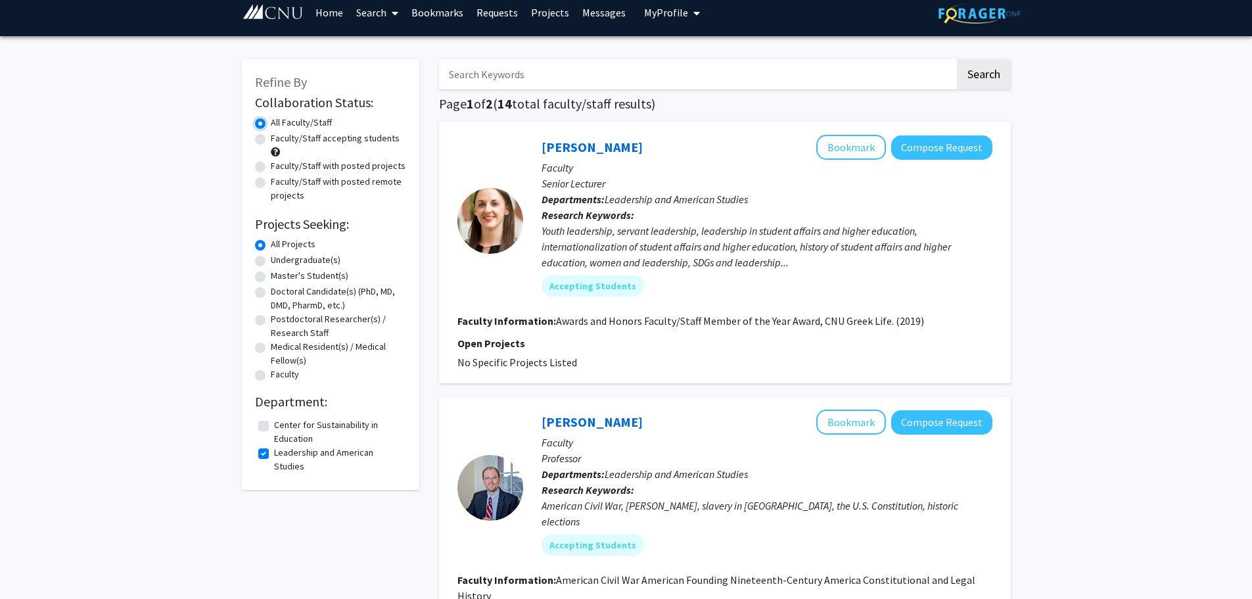
scroll to position [1, 0]
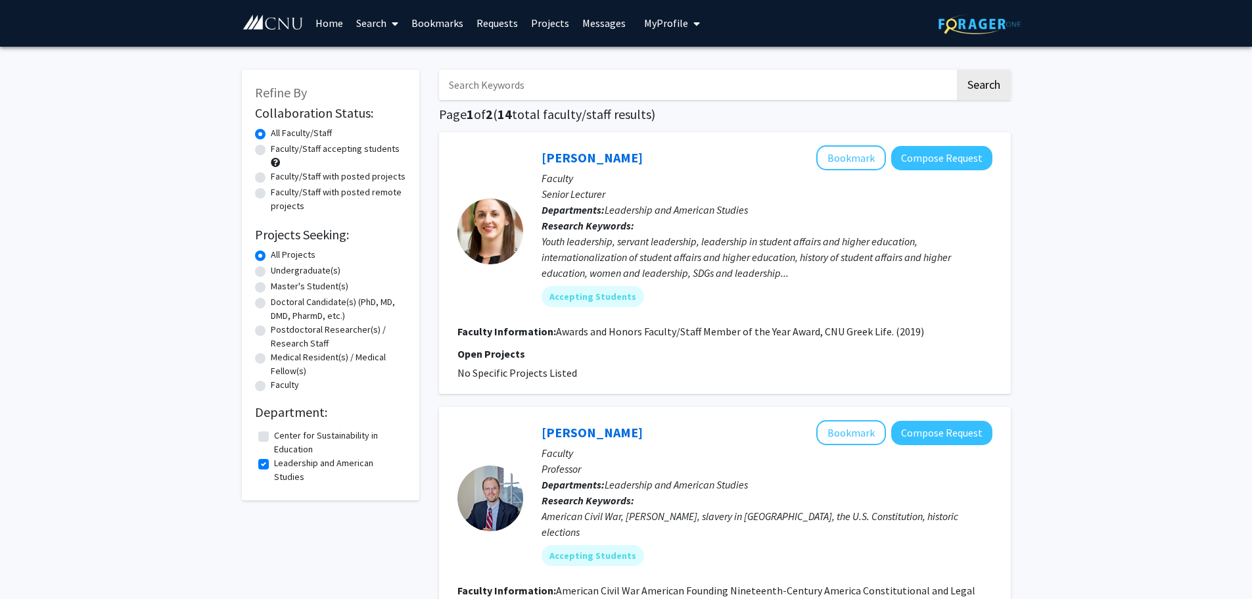
click at [378, 16] on link "Search" at bounding box center [377, 23] width 55 height 46
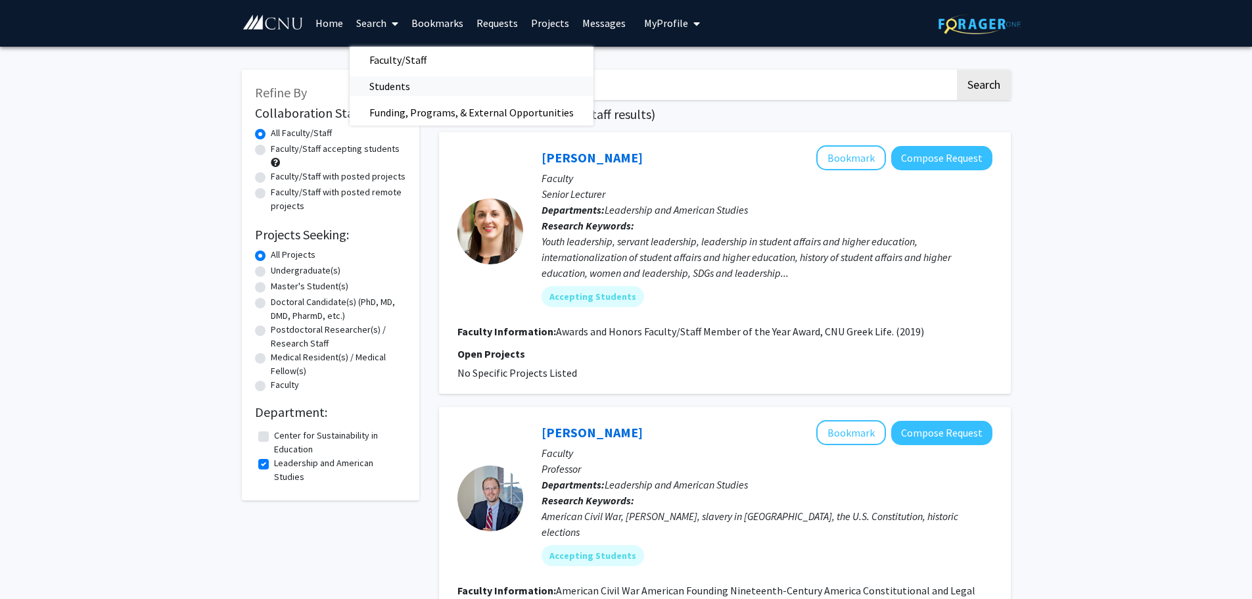
click at [401, 81] on span "Students" at bounding box center [390, 86] width 80 height 26
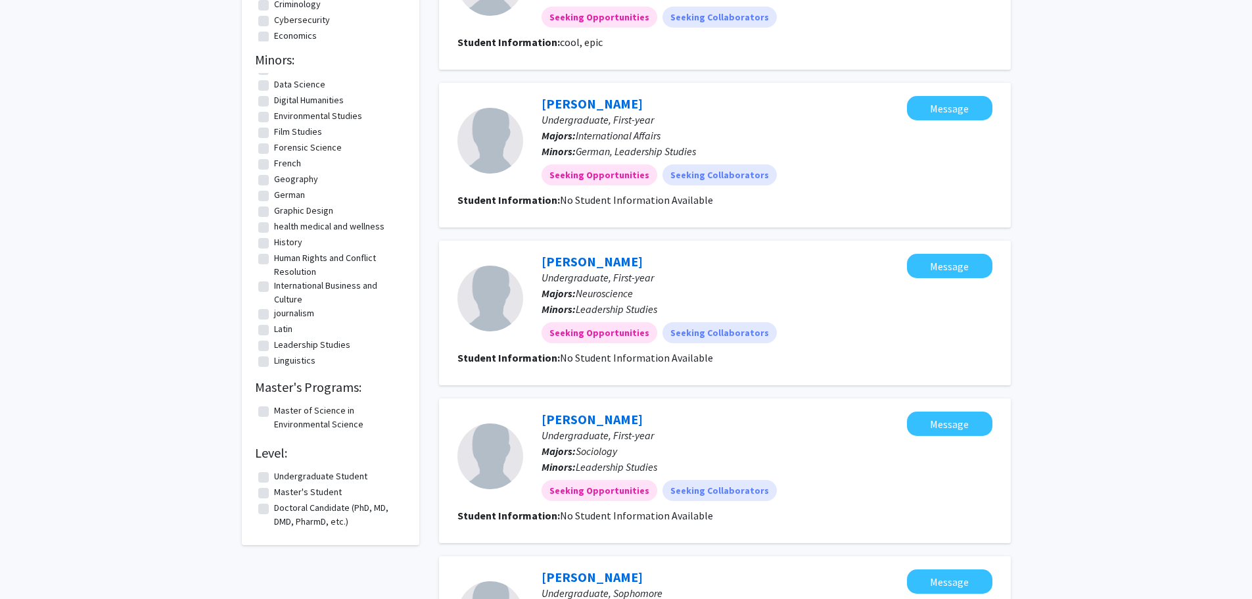
scroll to position [328, 0]
click at [292, 328] on label "Mathematics" at bounding box center [299, 326] width 51 height 14
click at [282, 328] on input "Mathematics" at bounding box center [278, 323] width 9 height 9
checkbox input "true"
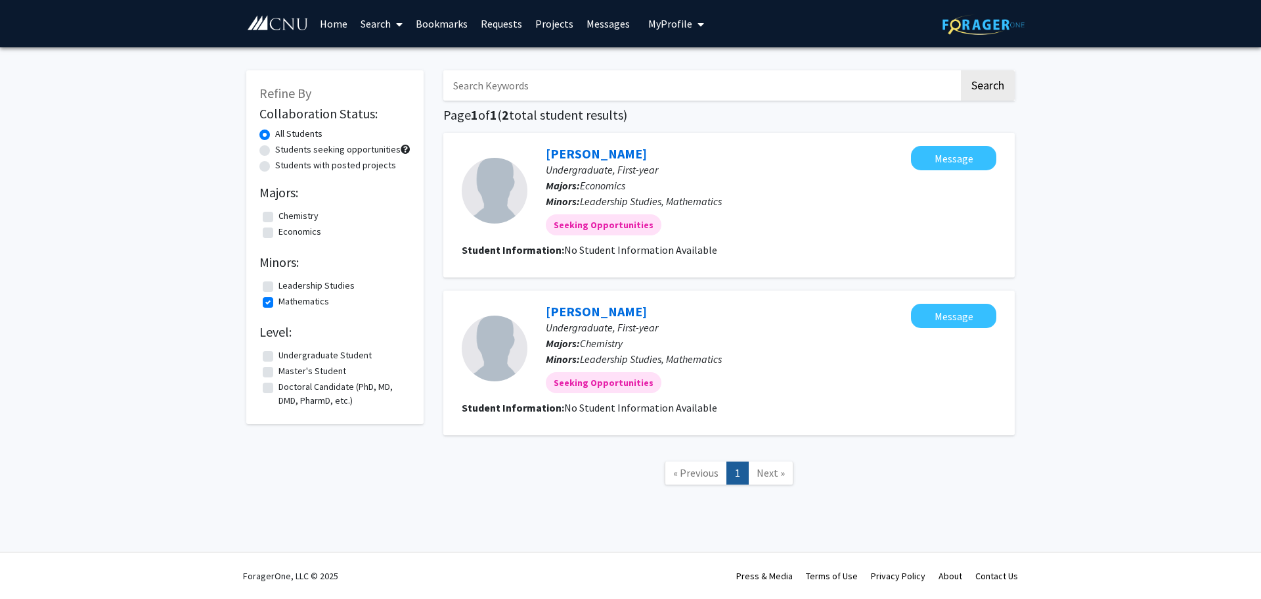
click at [323, 281] on label "Leadership Studies" at bounding box center [317, 286] width 76 height 14
click at [287, 281] on input "Leadership Studies" at bounding box center [283, 283] width 9 height 9
checkbox input "true"
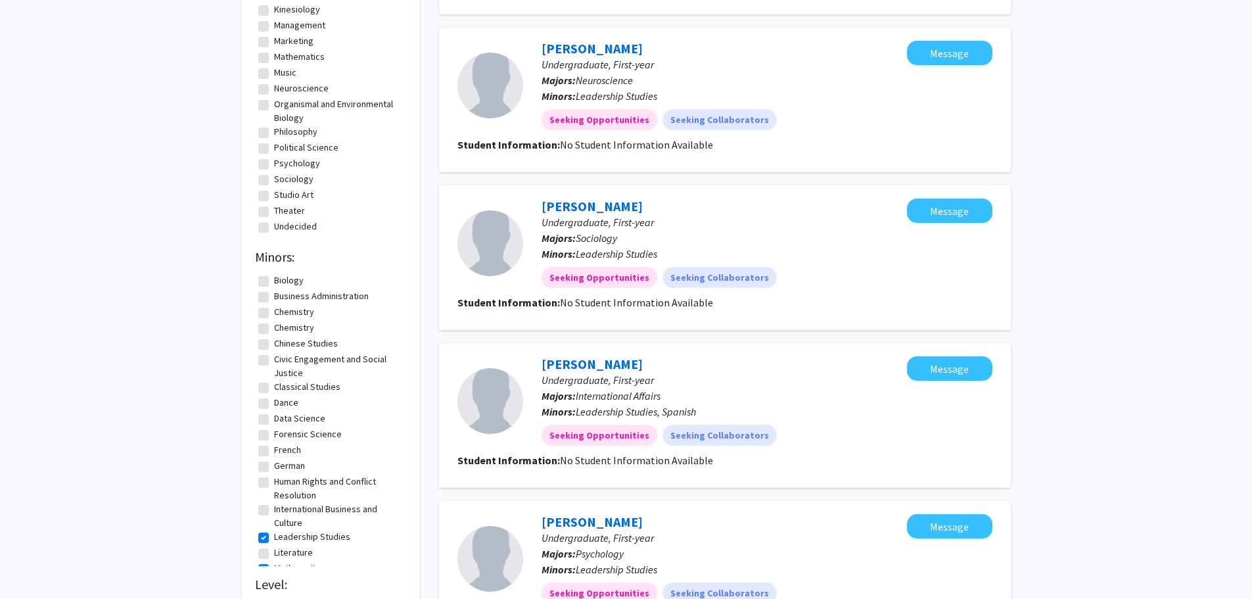
scroll to position [66, 0]
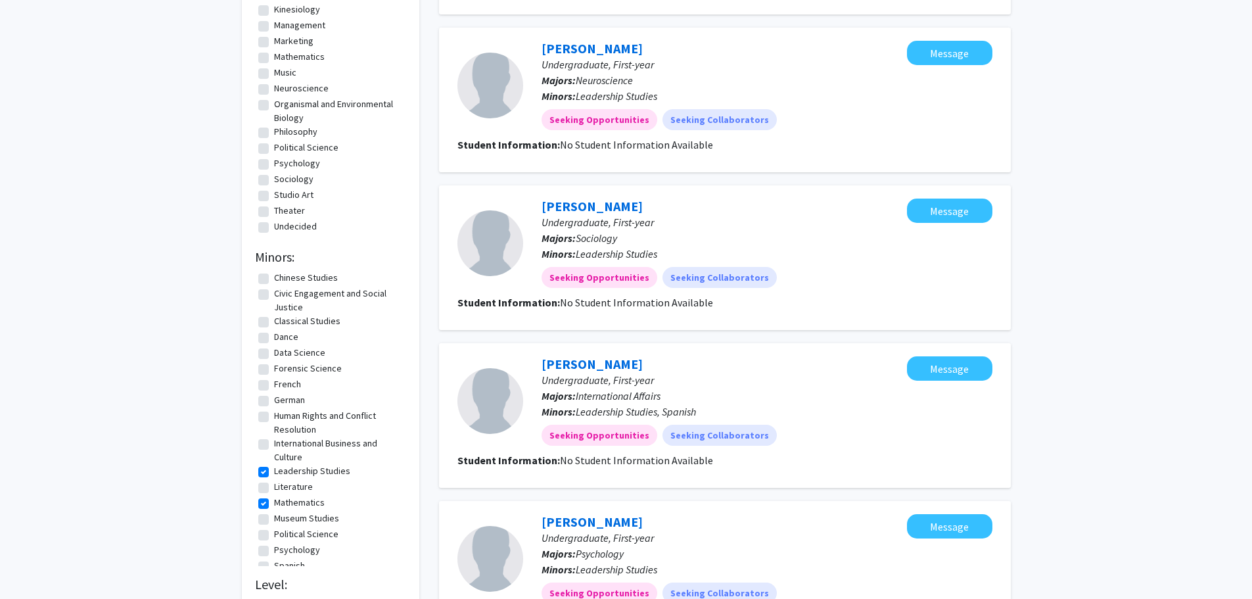
drag, startPoint x: 258, startPoint y: 463, endPoint x: 261, endPoint y: 472, distance: 10.0
click at [260, 467] on fg-checkbox-list "Biology Biology Business Administration Business Administration Chemistry Chemi…" at bounding box center [330, 428] width 151 height 448
click at [274, 472] on label "Leadership Studies" at bounding box center [312, 471] width 76 height 14
click at [274, 472] on input "Leadership Studies" at bounding box center [278, 468] width 9 height 9
checkbox input "false"
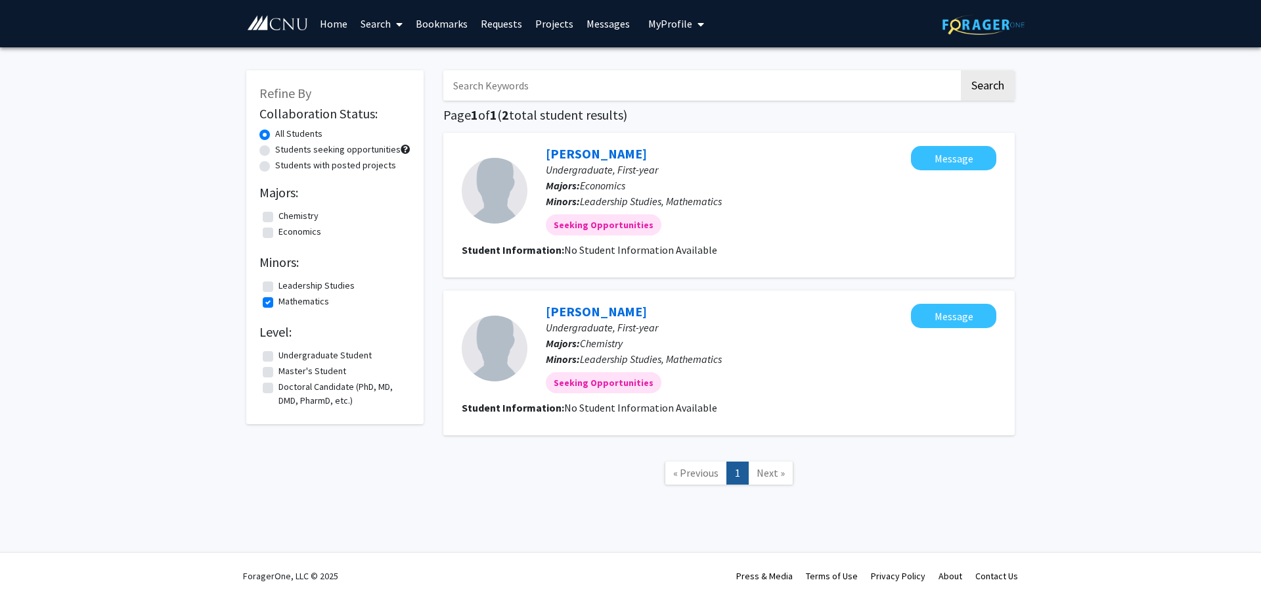
click at [279, 300] on label "Mathematics" at bounding box center [304, 301] width 51 height 14
click at [279, 300] on input "Mathematics" at bounding box center [283, 298] width 9 height 9
checkbox input "false"
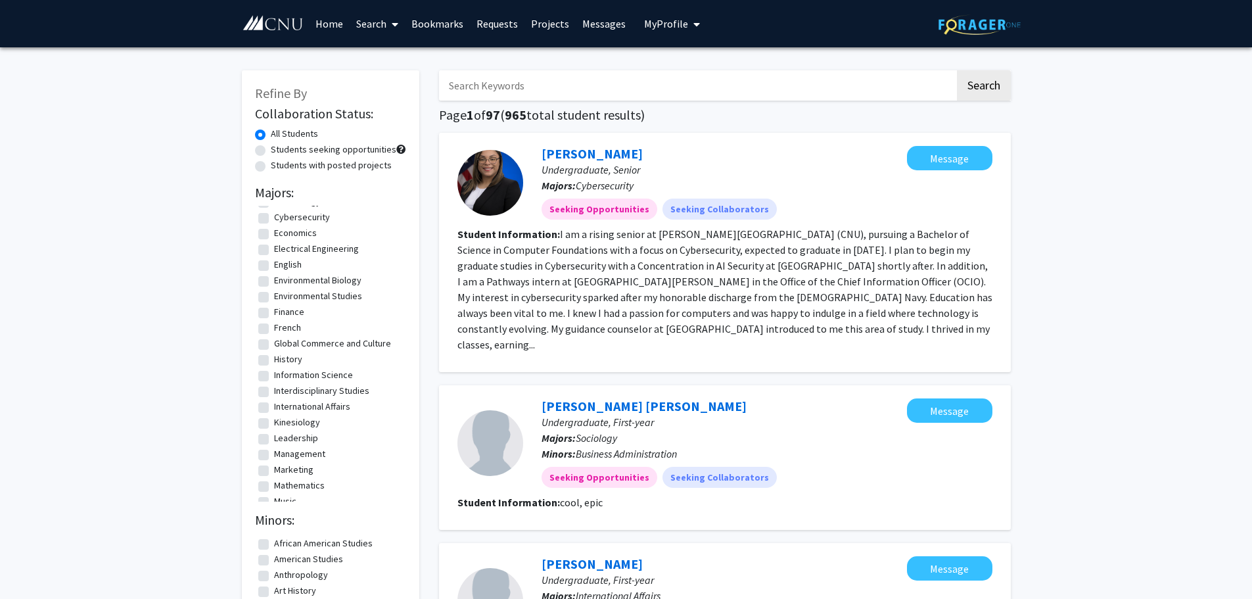
scroll to position [394, 0]
click at [274, 361] on label "Mathematics" at bounding box center [299, 354] width 51 height 14
click at [274, 355] on input "Mathematics" at bounding box center [278, 351] width 9 height 9
checkbox input "true"
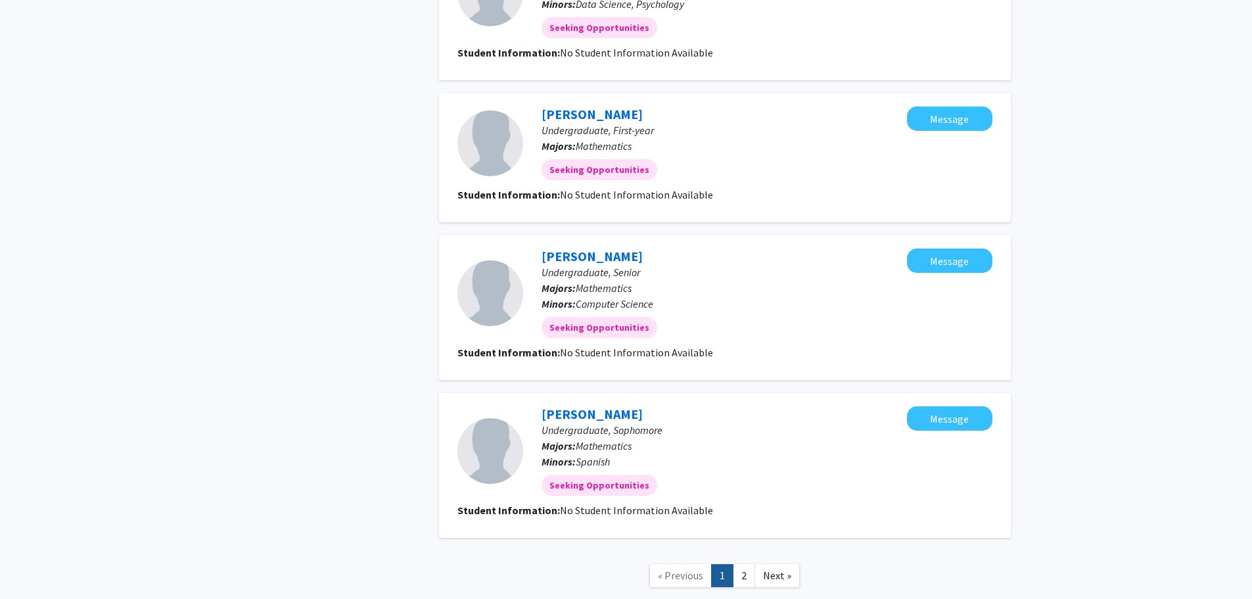
scroll to position [1267, 0]
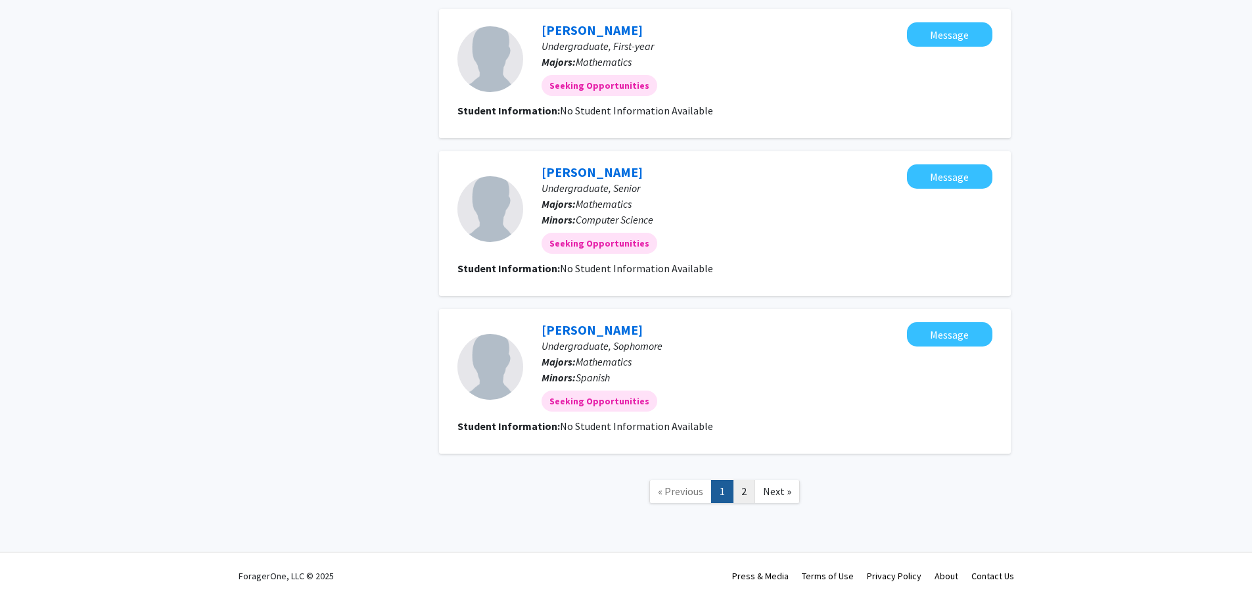
click at [736, 487] on link "2" at bounding box center [744, 491] width 22 height 23
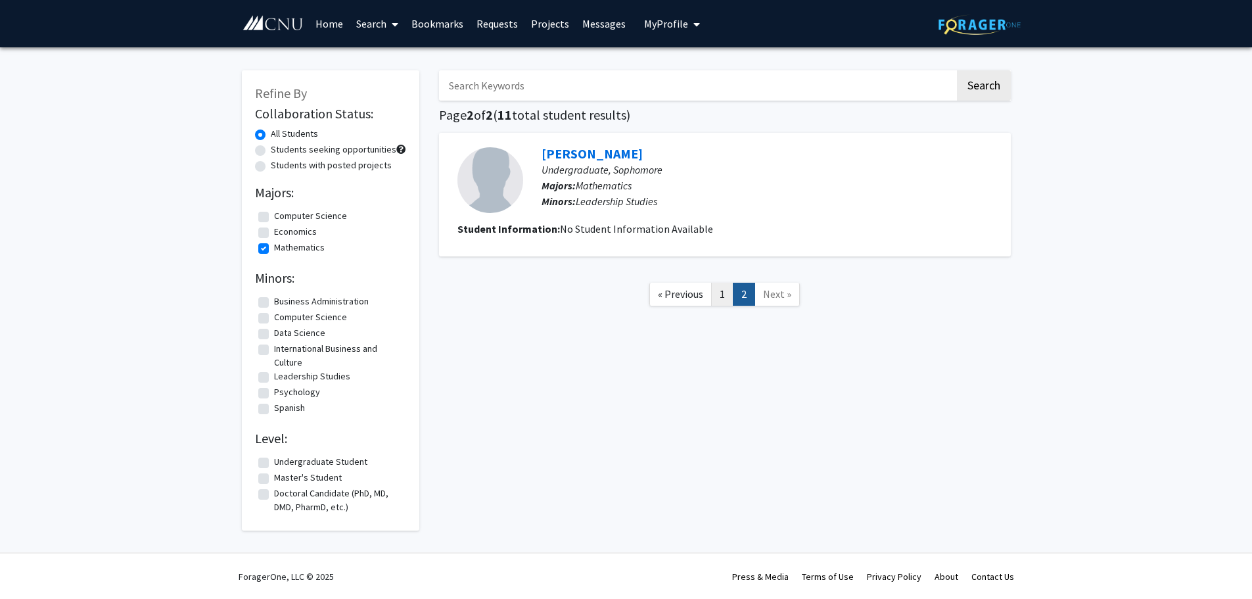
click at [715, 292] on link "1" at bounding box center [722, 293] width 22 height 23
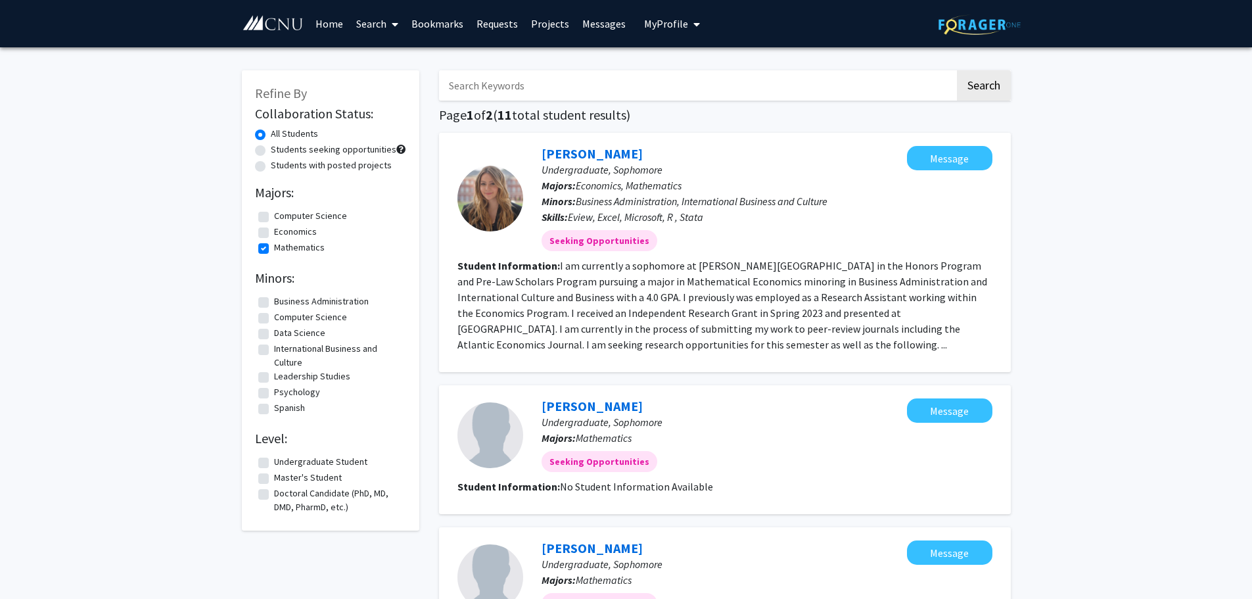
click at [284, 374] on label "Leadership Studies" at bounding box center [312, 376] width 76 height 14
click at [282, 374] on input "Leadership Studies" at bounding box center [278, 373] width 9 height 9
checkbox input "true"
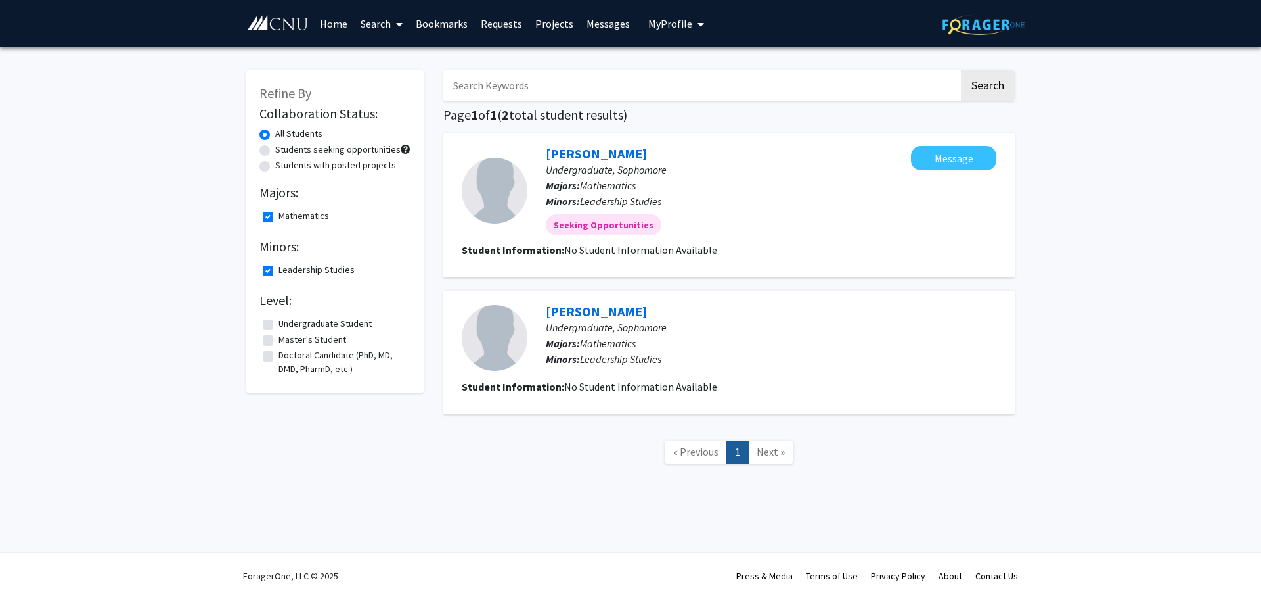
click at [279, 218] on label "Mathematics" at bounding box center [304, 216] width 51 height 14
click at [279, 217] on input "Mathematics" at bounding box center [283, 213] width 9 height 9
checkbox input "false"
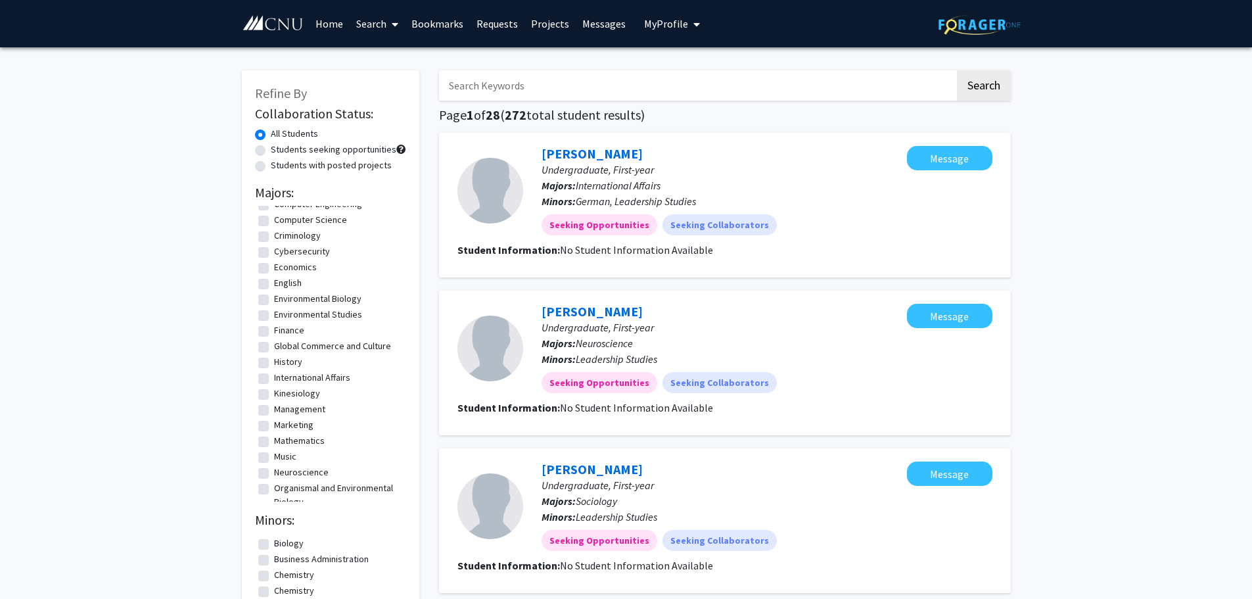
click at [542, 21] on link "Projects" at bounding box center [549, 24] width 51 height 46
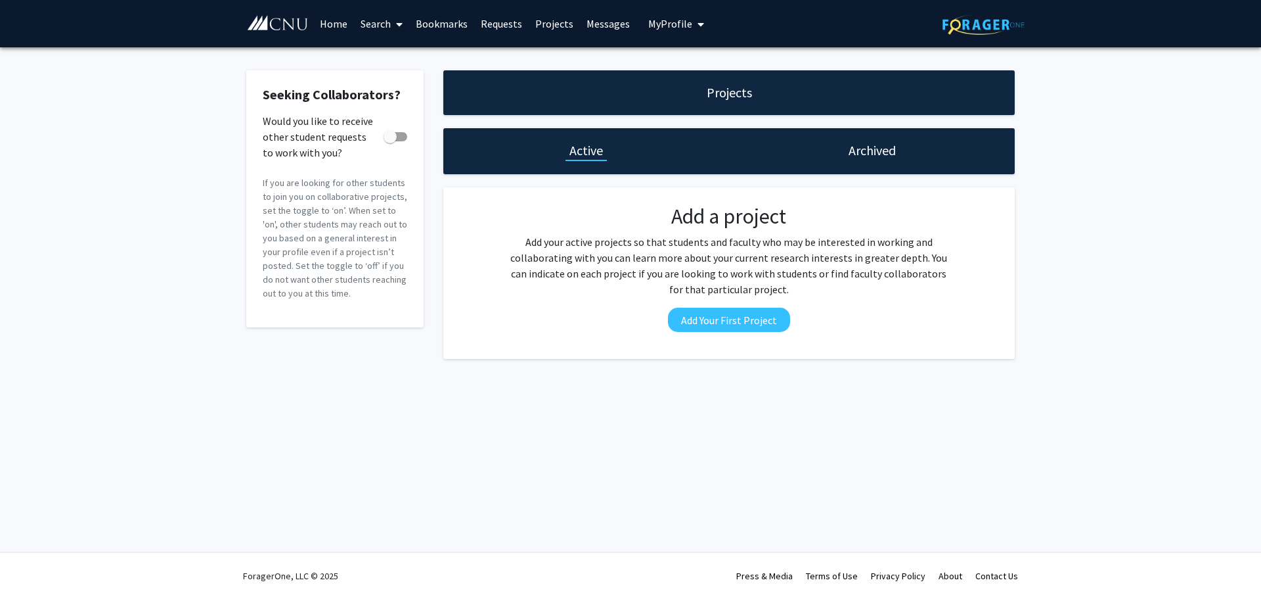
click at [596, 22] on link "Messages" at bounding box center [608, 24] width 56 height 46
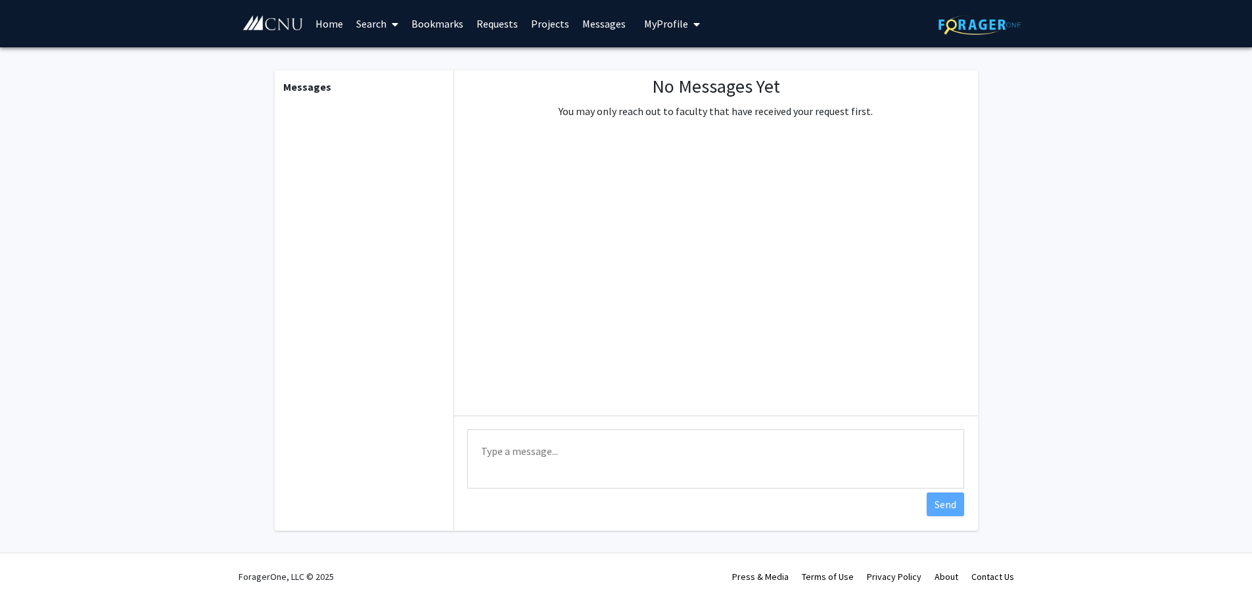
click at [541, 19] on link "Projects" at bounding box center [549, 24] width 51 height 46
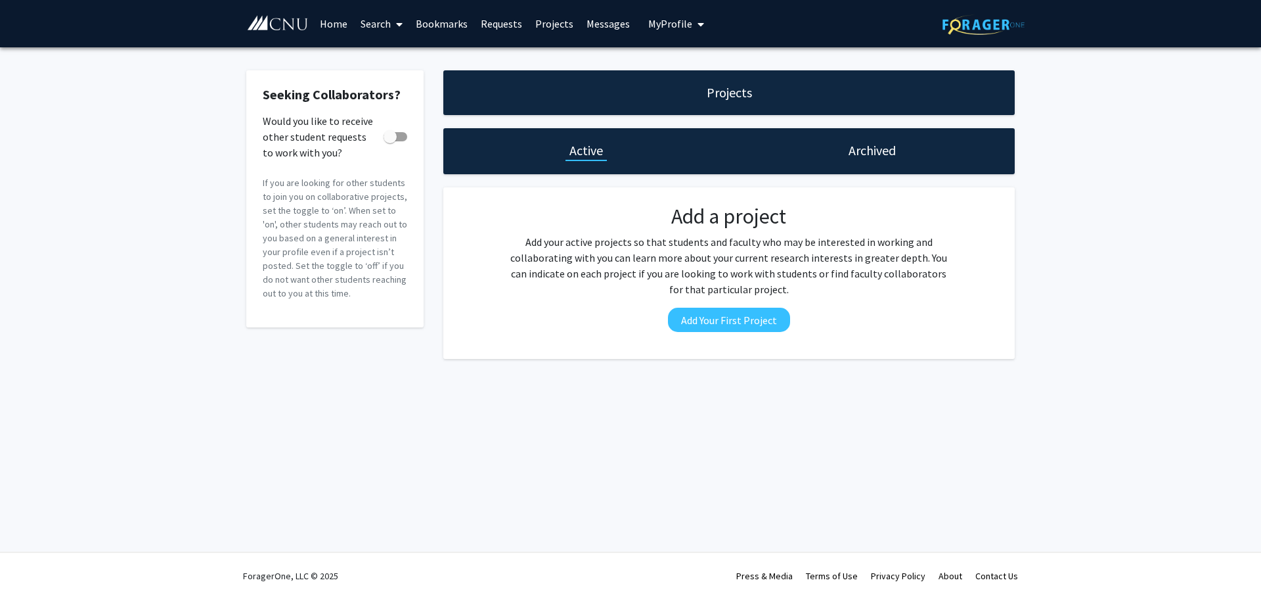
click at [865, 152] on h1 "Archived" at bounding box center [872, 150] width 47 height 18
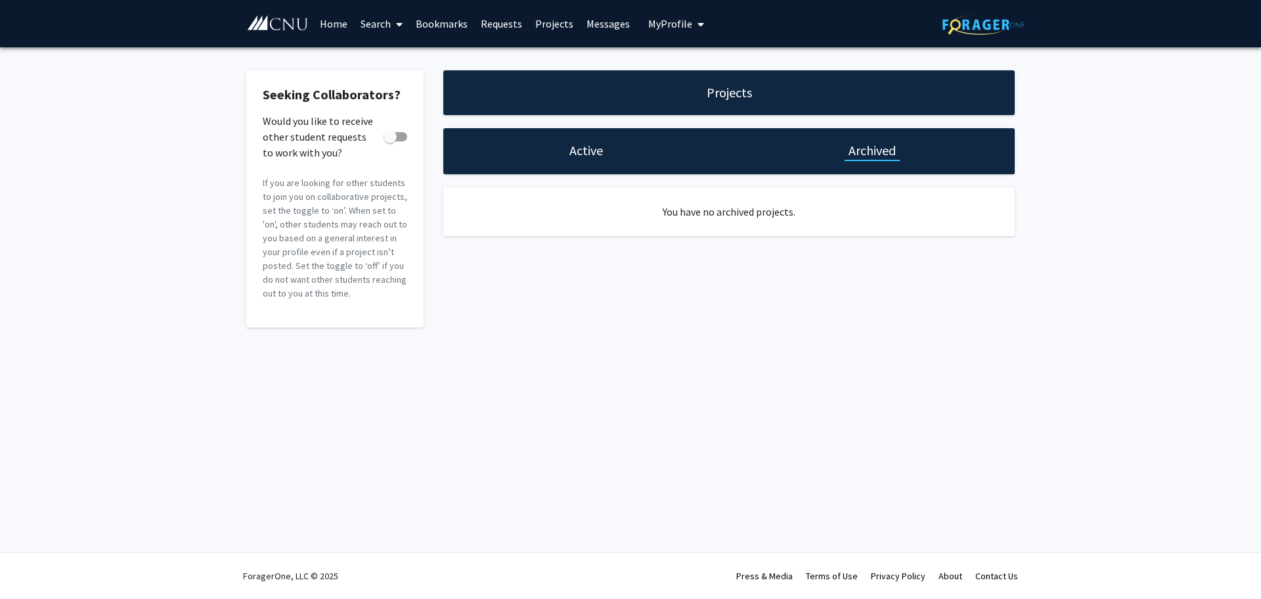
click at [576, 148] on h1 "Active" at bounding box center [587, 150] width 34 height 18
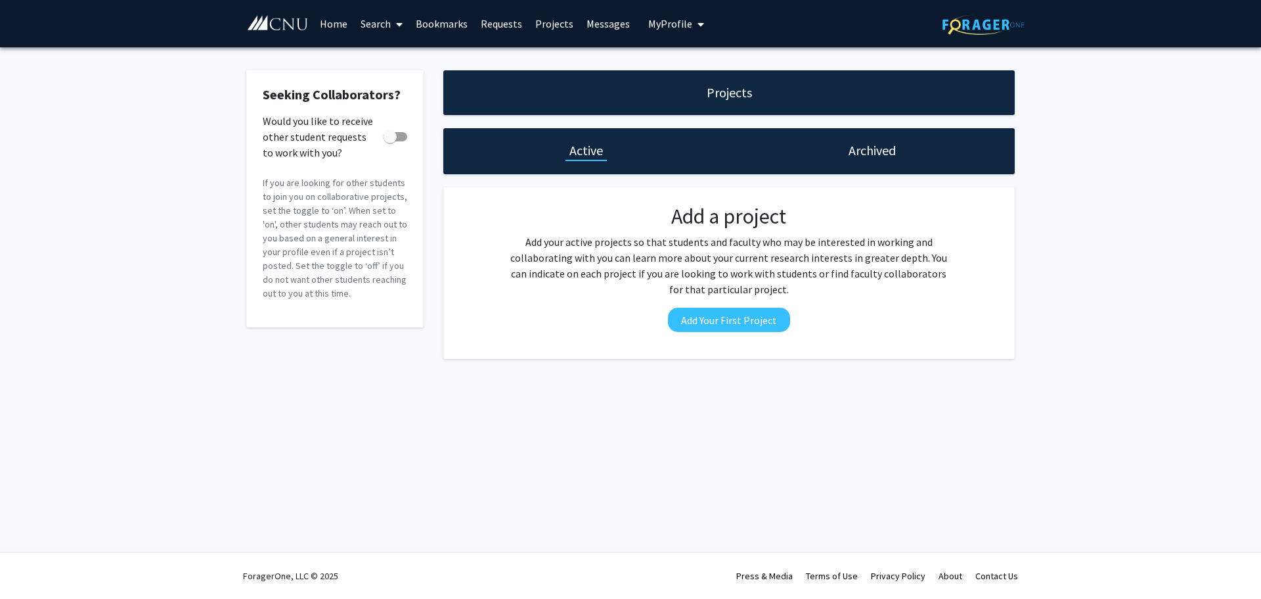
click at [660, 36] on button "My Profile" at bounding box center [676, 23] width 64 height 47
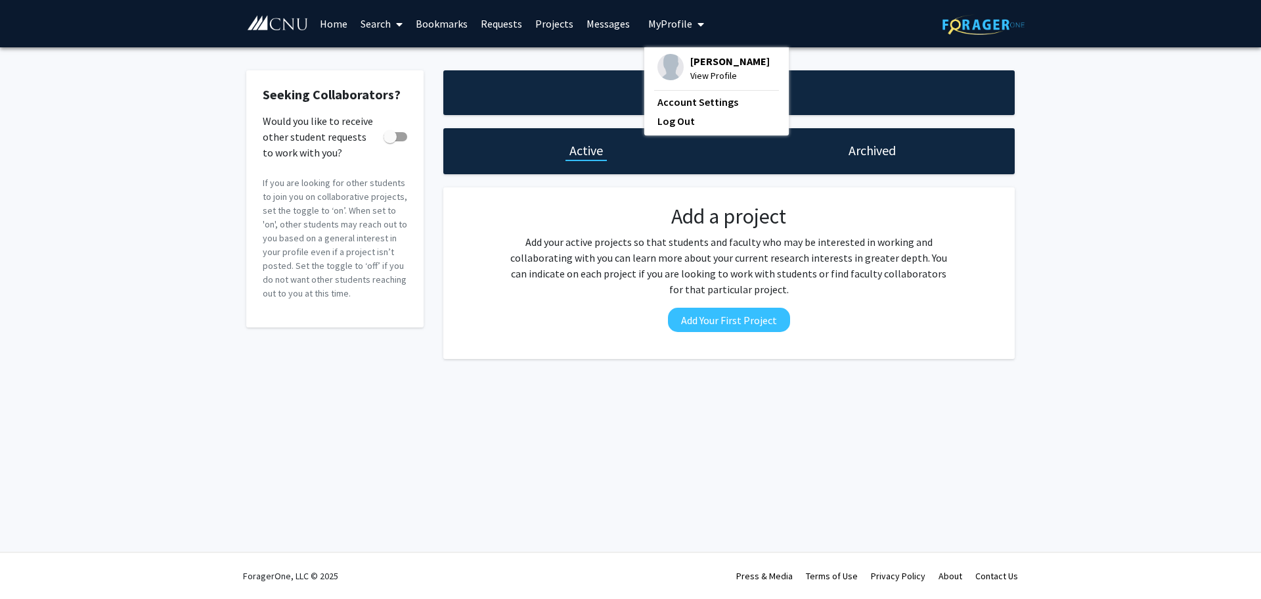
click at [696, 68] on span "Joshua Coleman" at bounding box center [729, 61] width 79 height 14
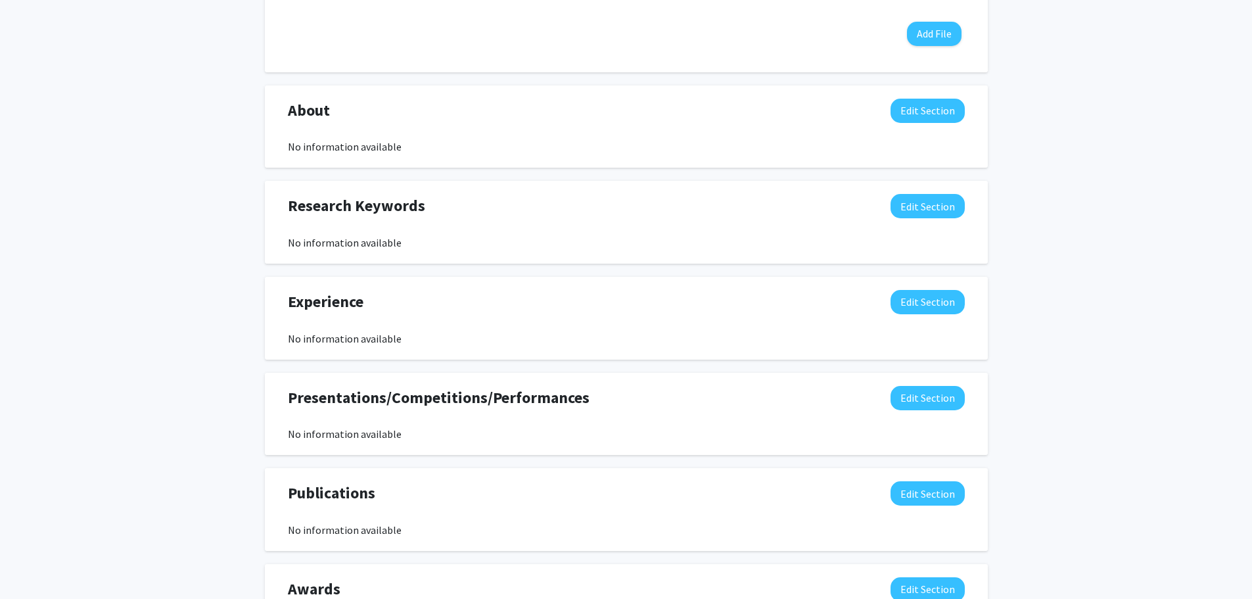
scroll to position [655, 0]
